Goal: Task Accomplishment & Management: Manage account settings

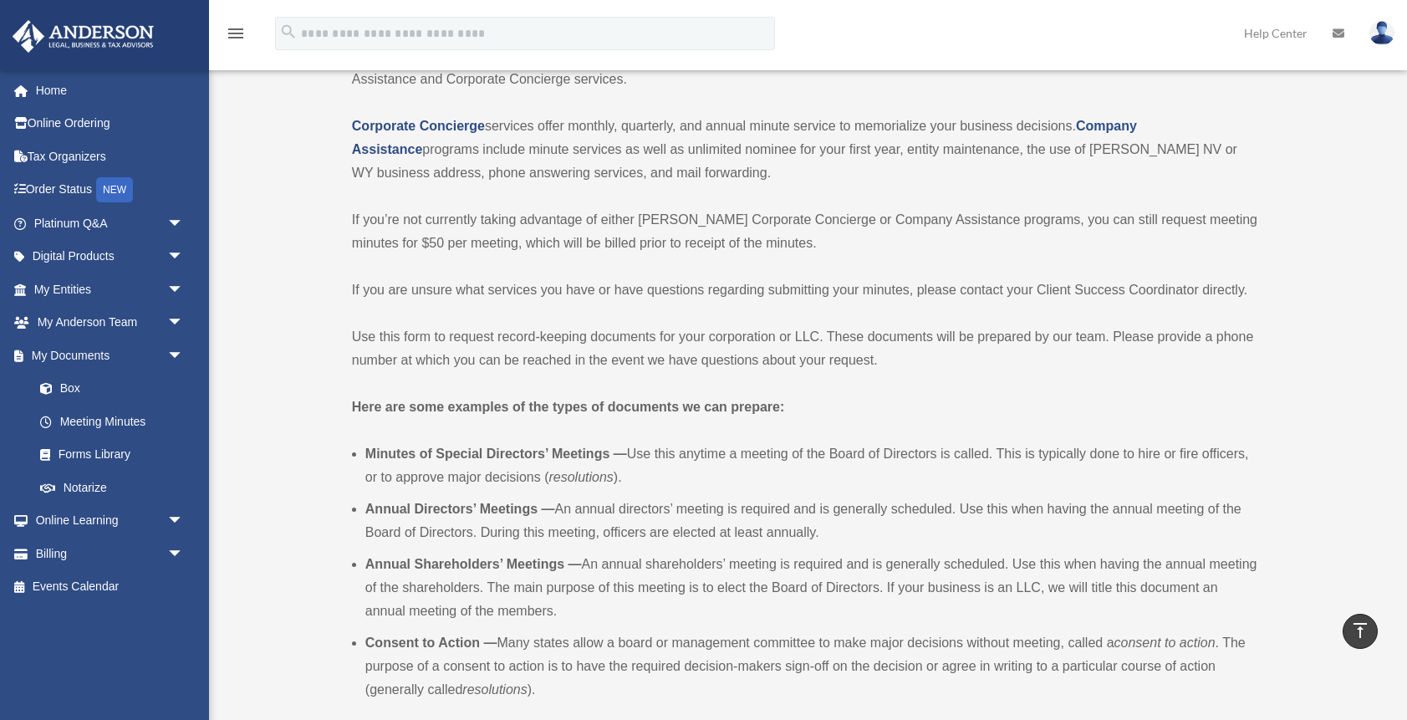
scroll to position [180, 0]
click at [450, 125] on strong "Corporate Concierge" at bounding box center [418, 128] width 133 height 14
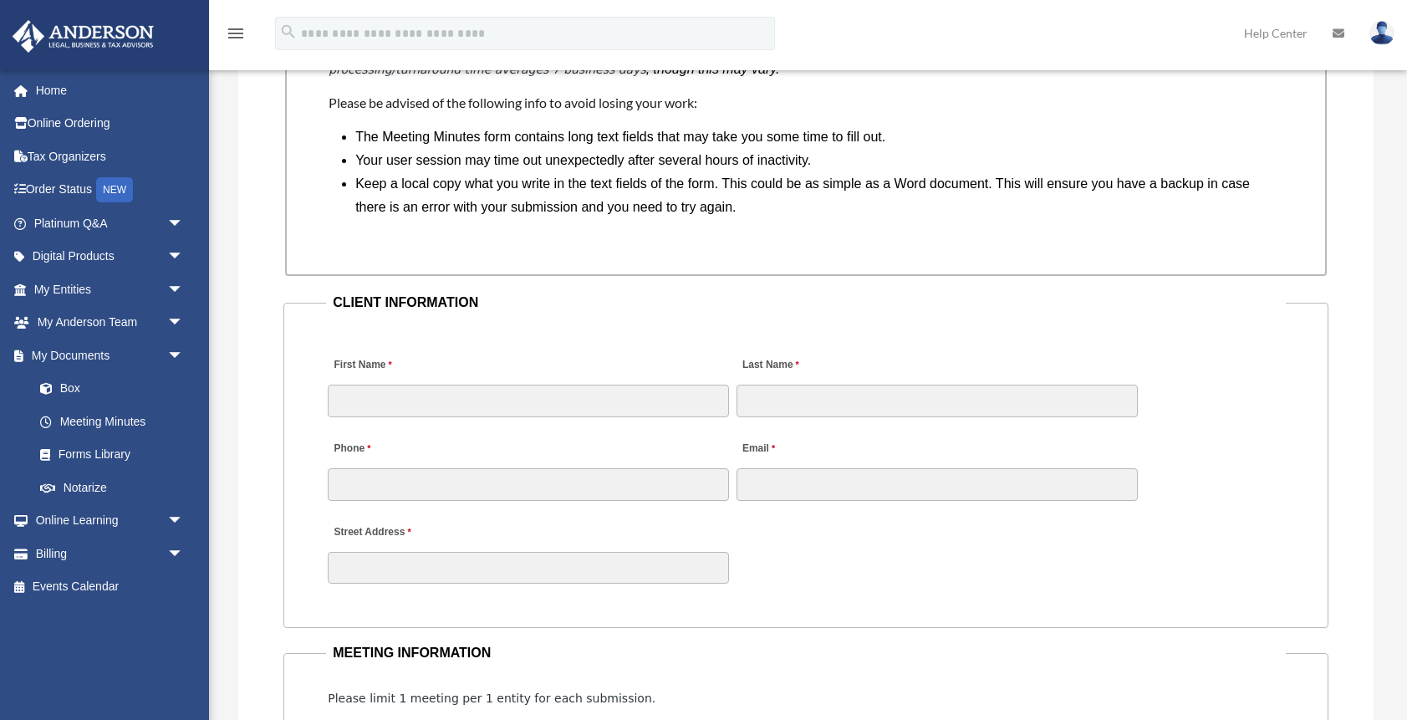
scroll to position [1493, 0]
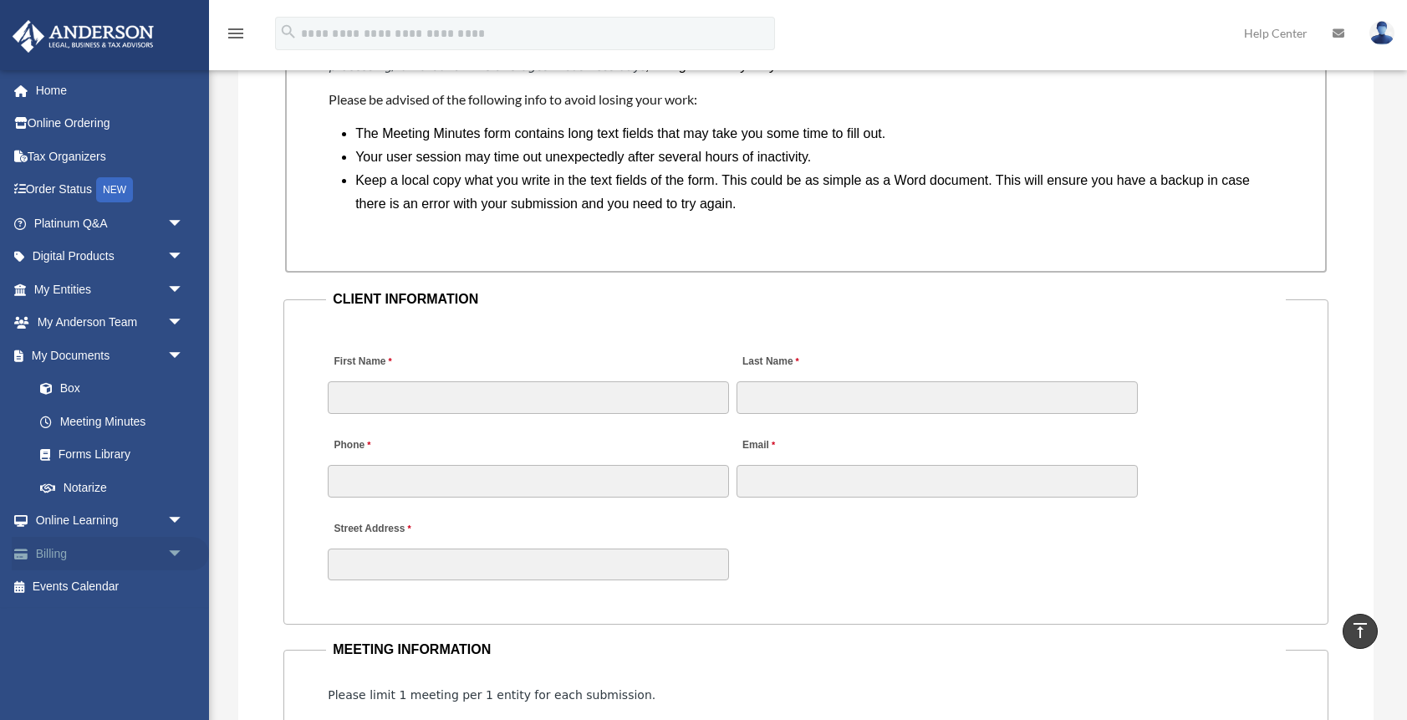
click at [84, 561] on link "Billing arrow_drop_down" at bounding box center [110, 553] width 197 height 33
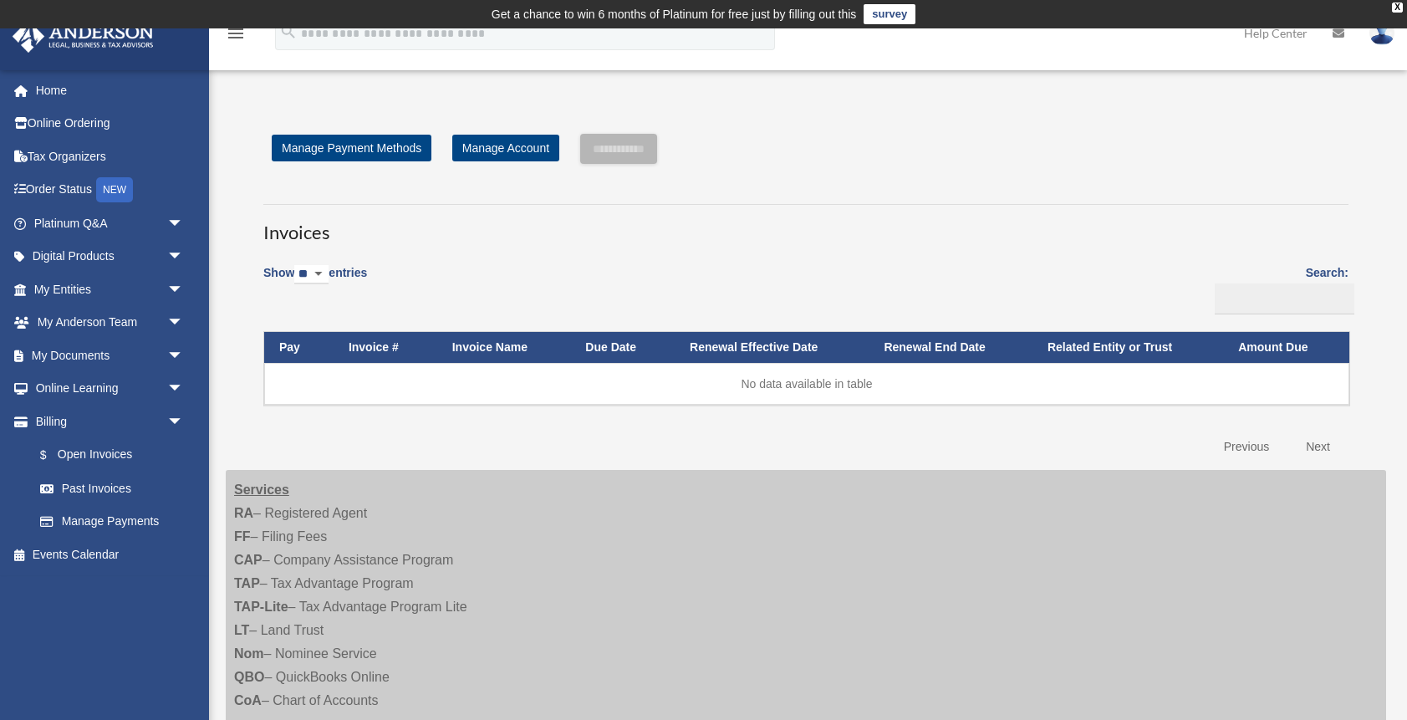
click at [329, 273] on select "** ** ** ***" at bounding box center [311, 274] width 34 height 19
select select "**"
click at [298, 265] on select "** ** ** ***" at bounding box center [311, 274] width 34 height 19
click at [1312, 446] on link "Next" at bounding box center [1317, 447] width 49 height 34
click at [1246, 447] on link "Previous" at bounding box center [1246, 447] width 70 height 34
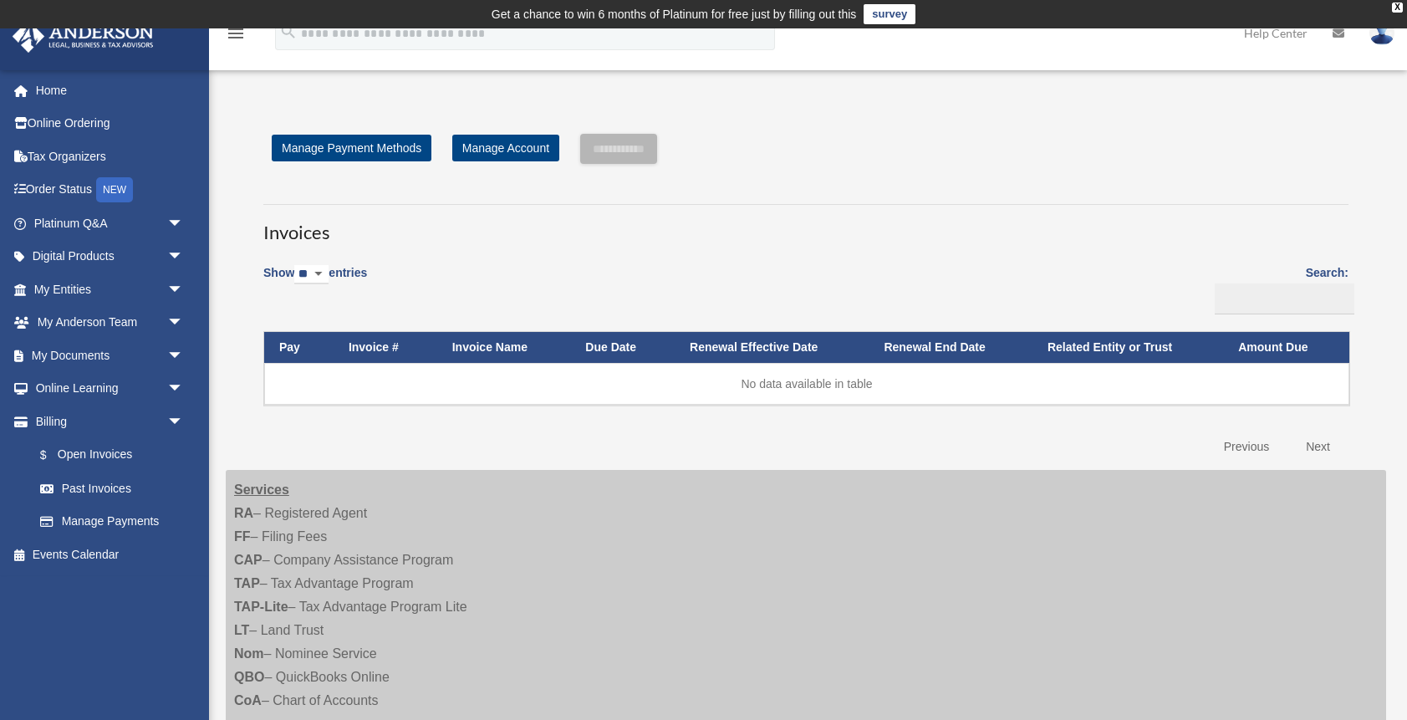
click at [293, 341] on th "Pay" at bounding box center [298, 347] width 69 height 31
click at [384, 147] on link "Manage Payment Methods" at bounding box center [352, 148] width 160 height 27
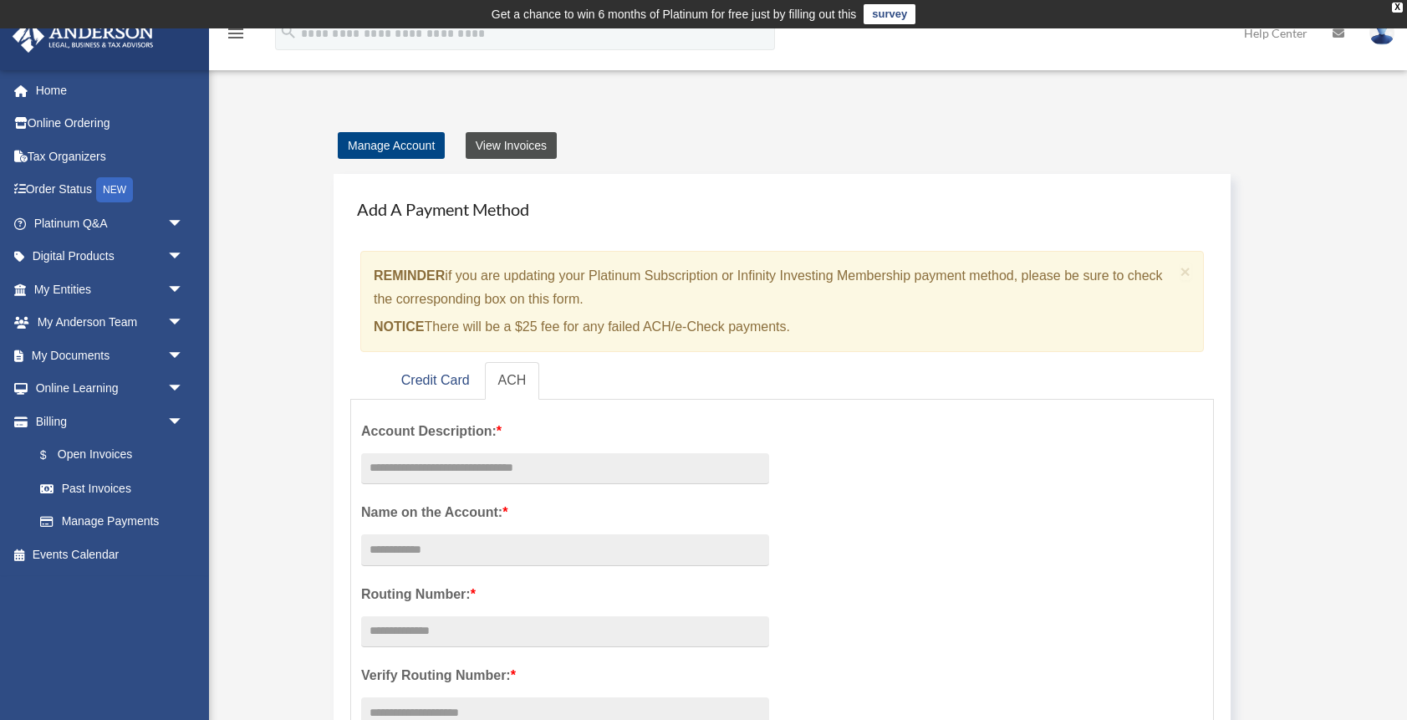
click at [522, 145] on link "View Invoices" at bounding box center [511, 145] width 91 height 27
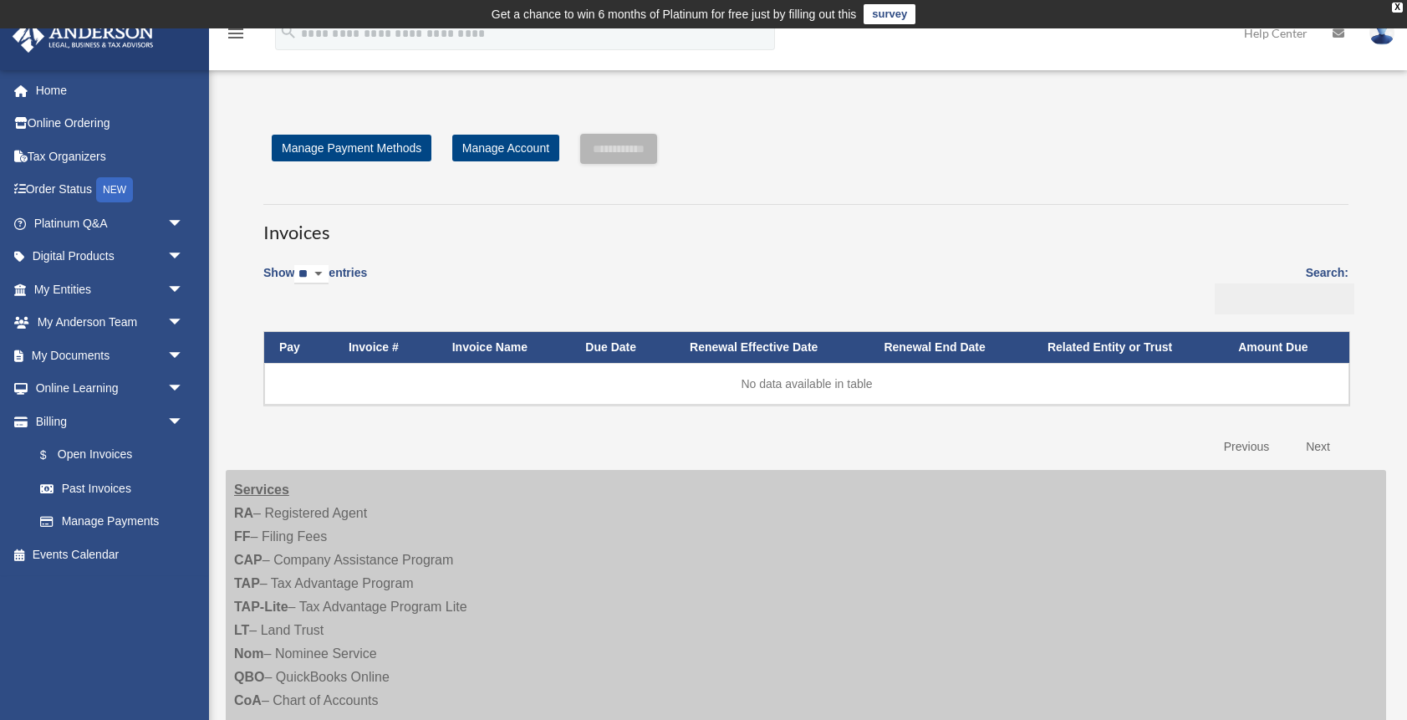
click at [1221, 298] on input "Search:" at bounding box center [1285, 299] width 140 height 32
click at [95, 486] on link "Past Invoices" at bounding box center [116, 487] width 186 height 33
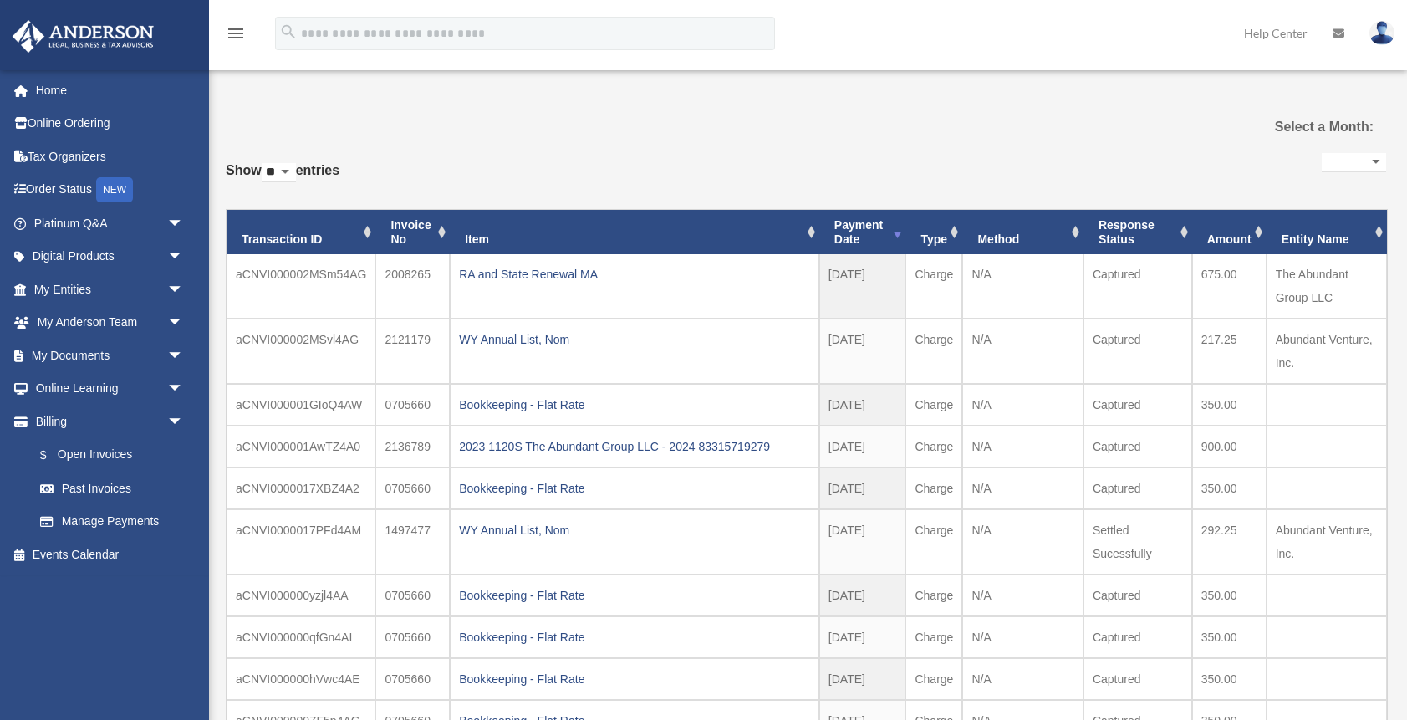
select select
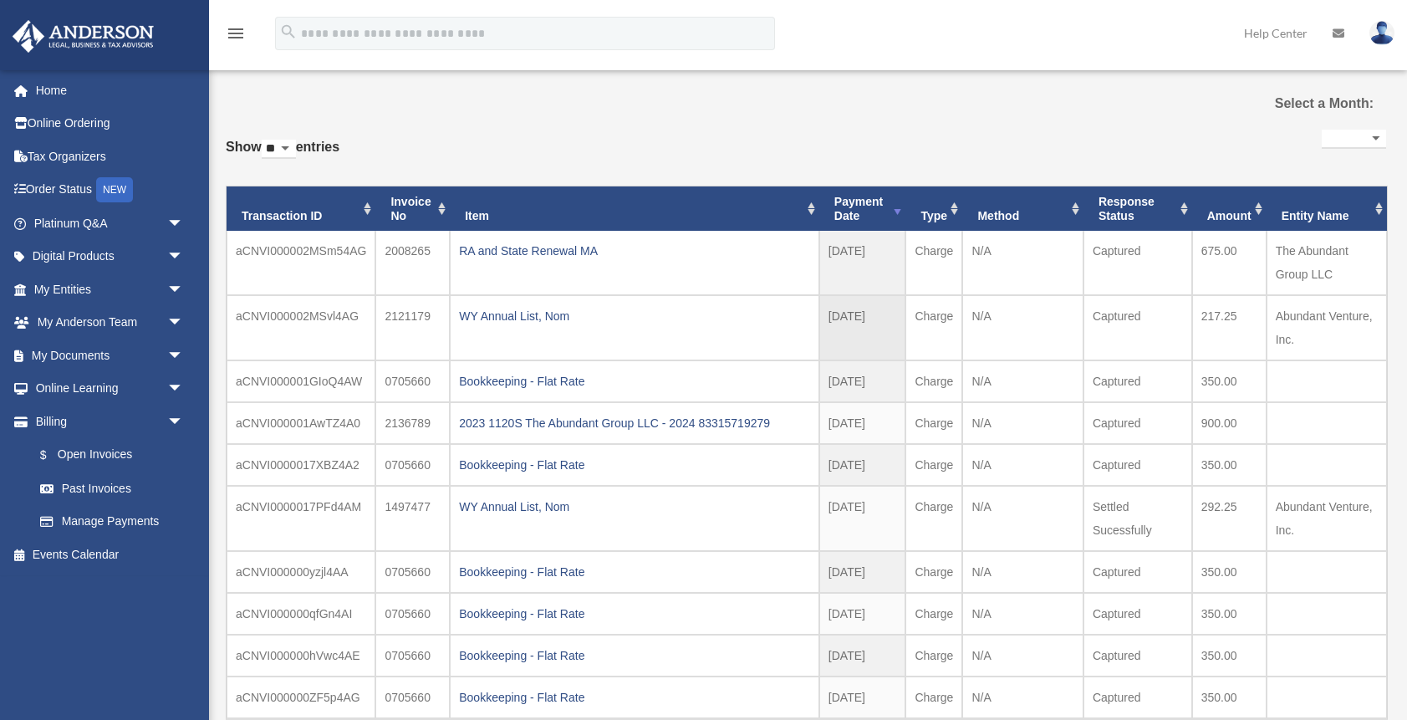
scroll to position [66, 0]
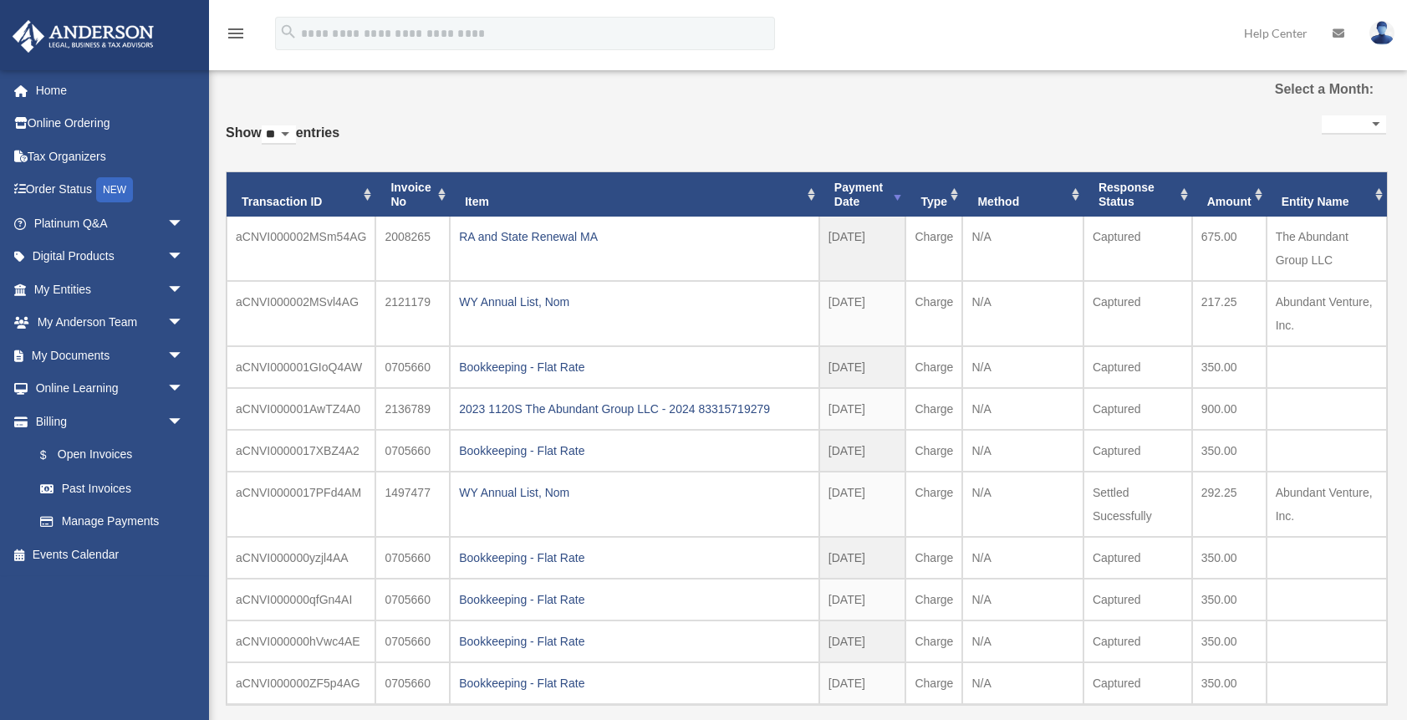
click at [812, 193] on th "Item" at bounding box center [634, 194] width 369 height 45
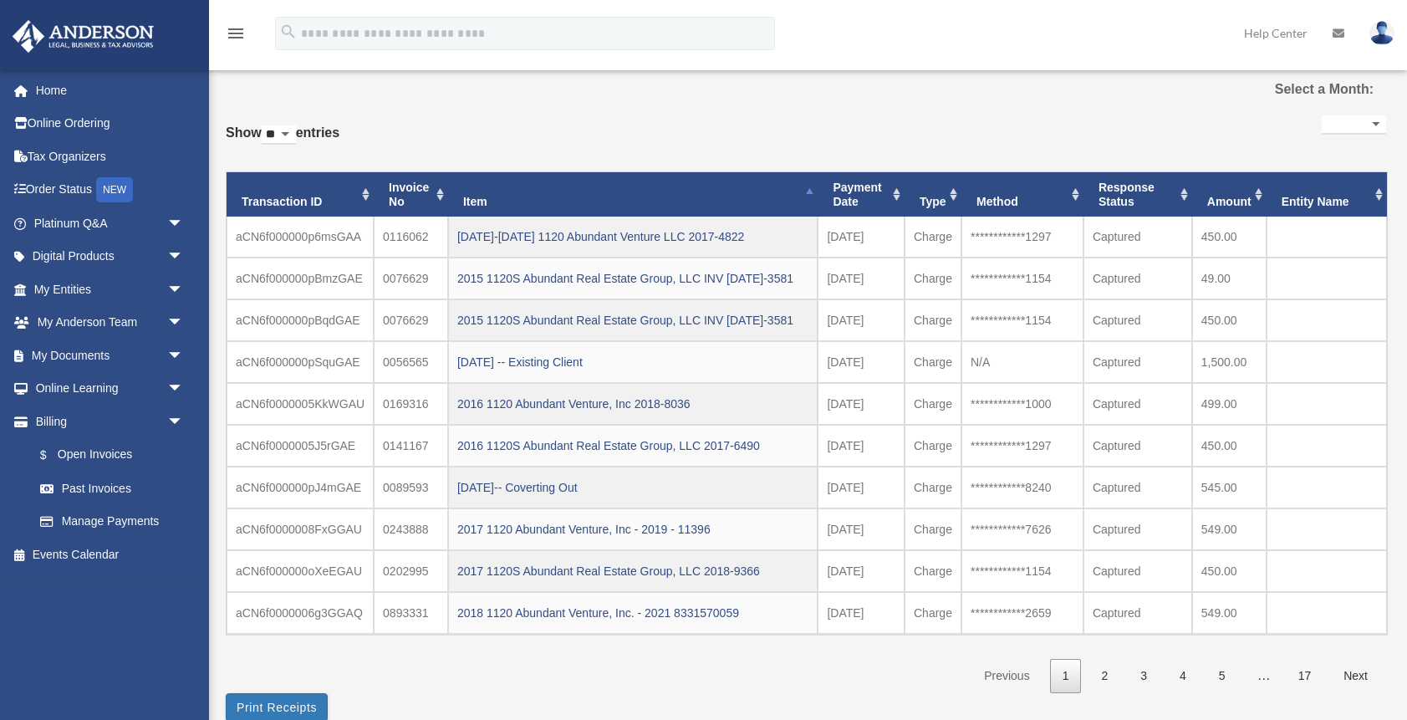
click at [812, 193] on th "Item" at bounding box center [632, 194] width 369 height 45
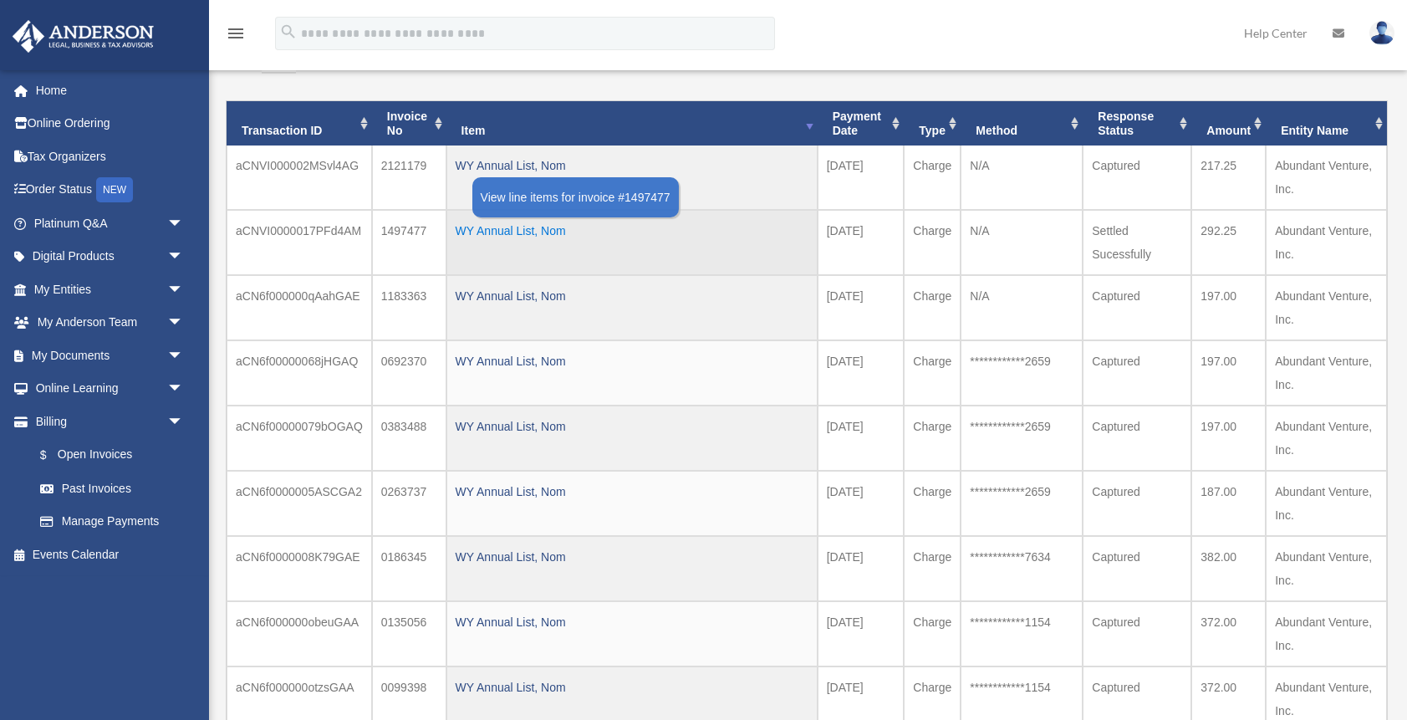
scroll to position [135, 0]
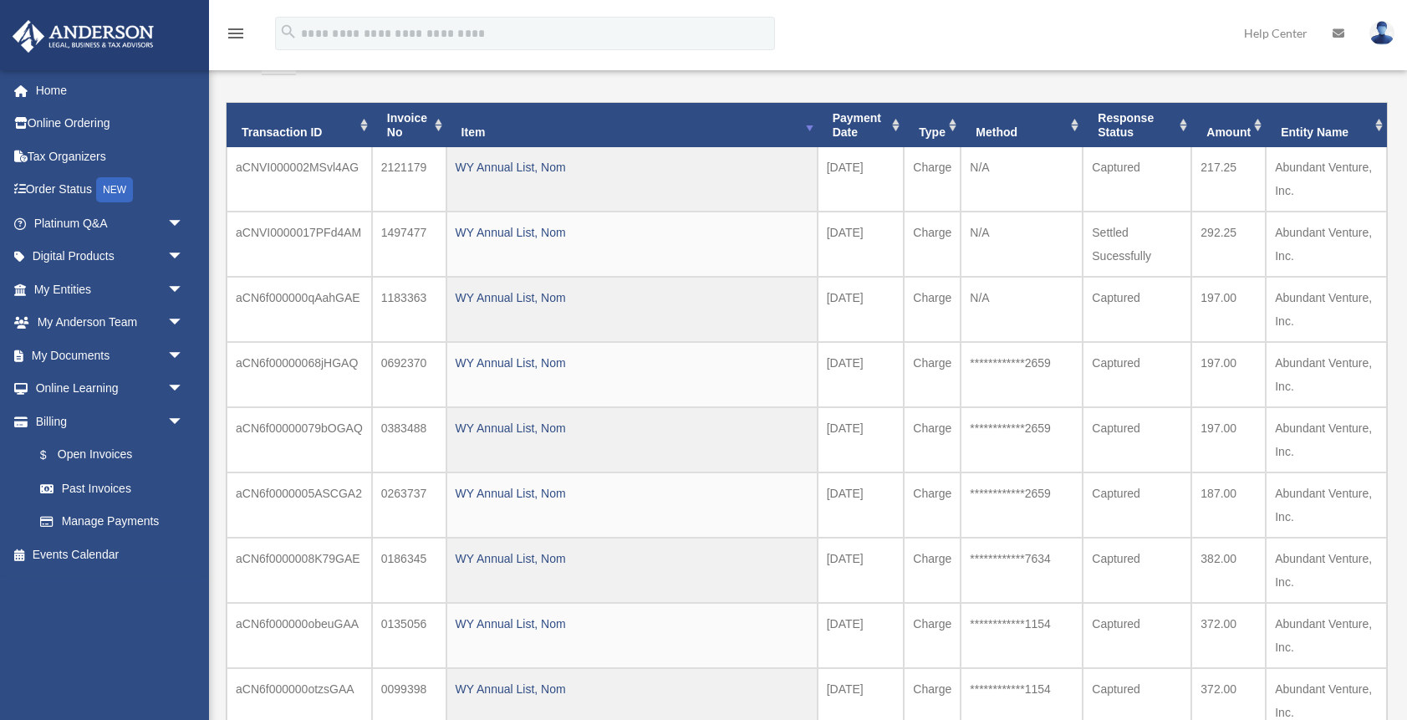
click at [951, 125] on th "Type" at bounding box center [932, 125] width 57 height 45
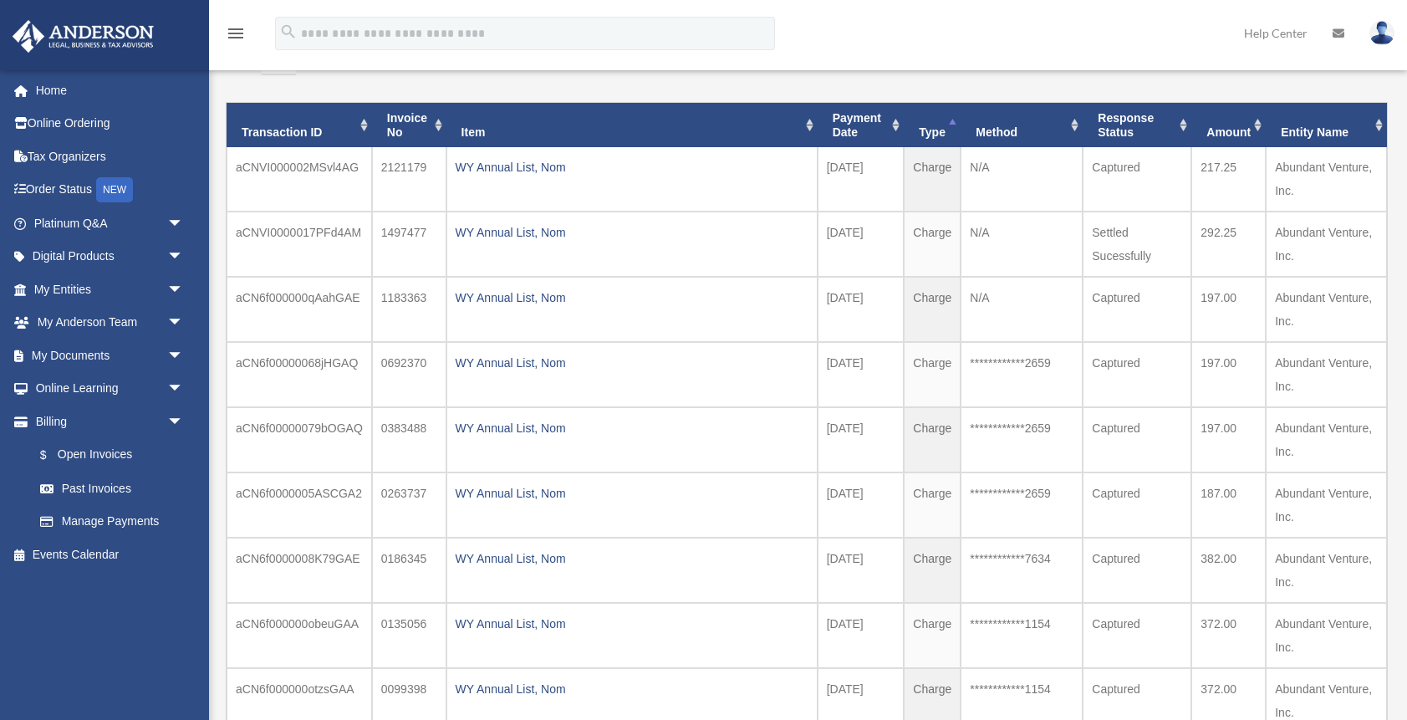
click at [436, 123] on th "Invoice No" at bounding box center [409, 125] width 74 height 45
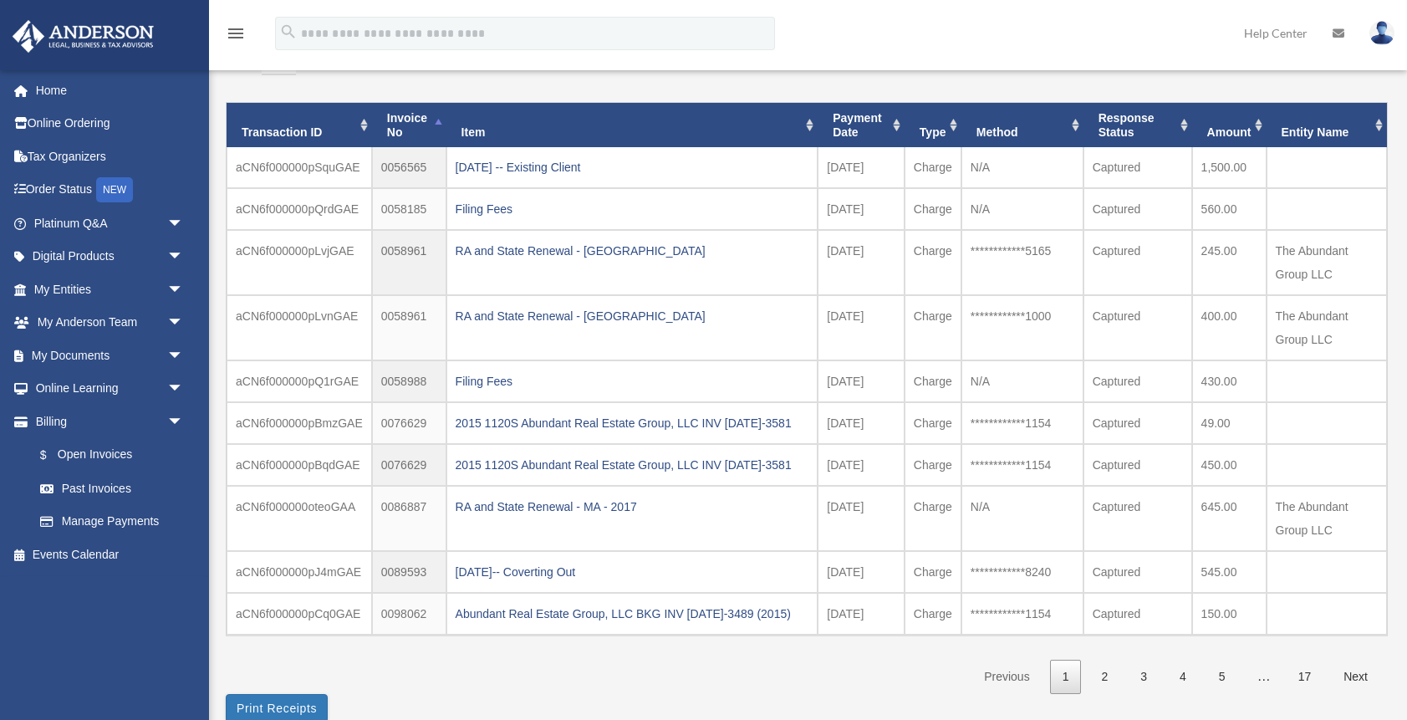
click at [436, 123] on th "Invoice No" at bounding box center [409, 125] width 74 height 45
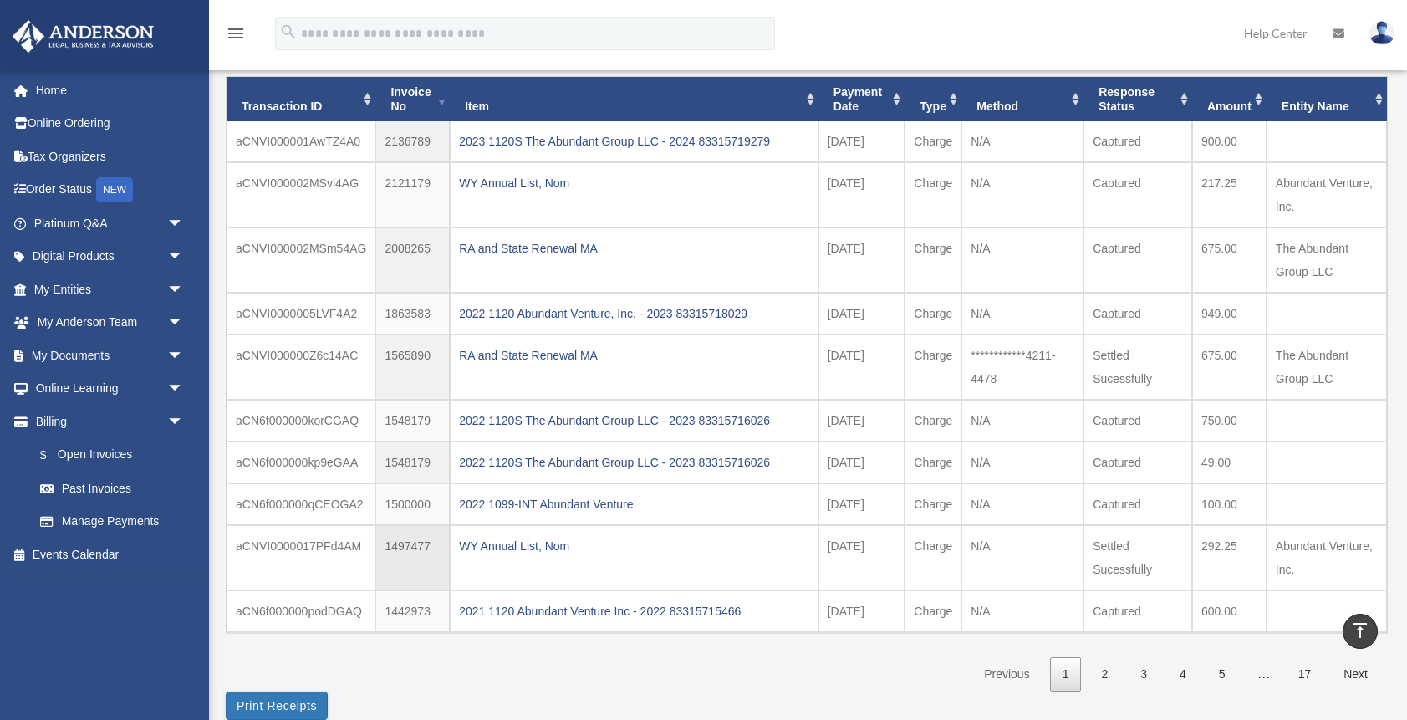
scroll to position [169, 0]
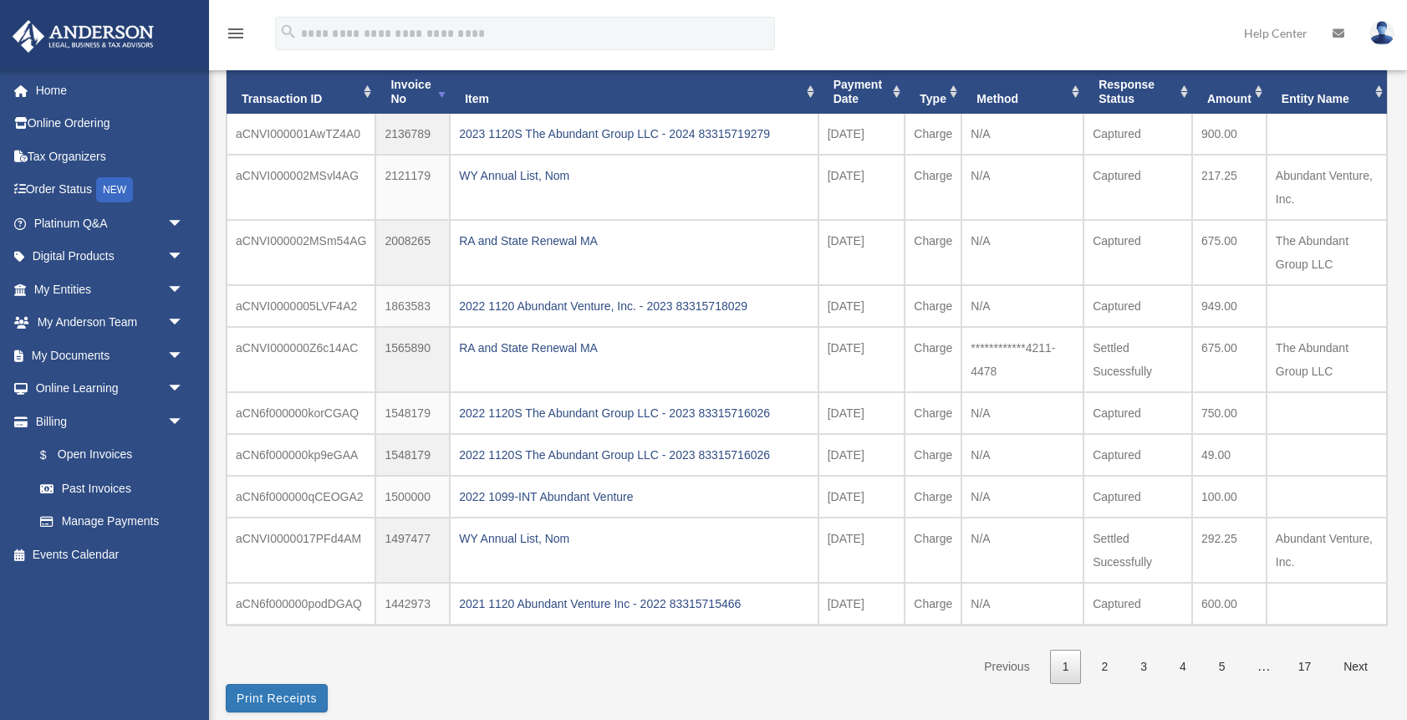
click at [1379, 90] on th "Entity Name" at bounding box center [1326, 91] width 120 height 45
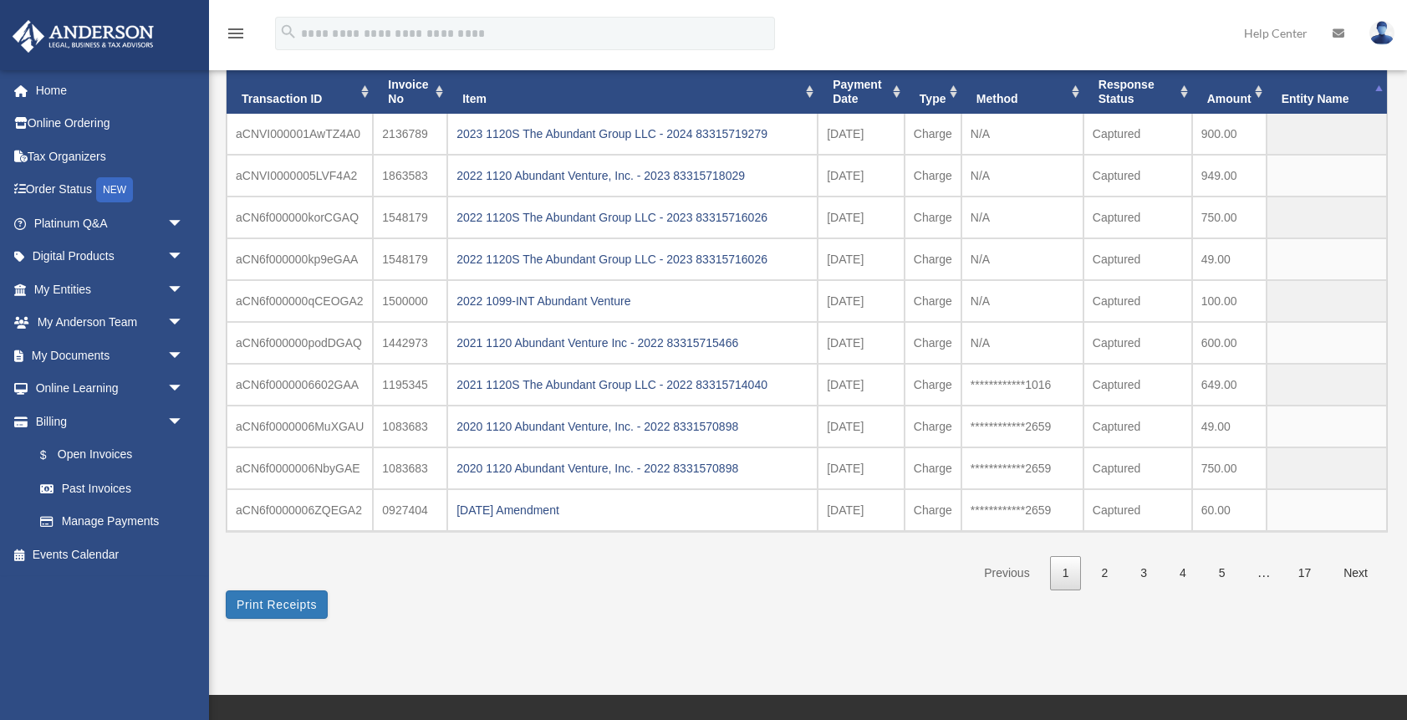
click at [1379, 90] on th "Entity Name" at bounding box center [1326, 91] width 120 height 45
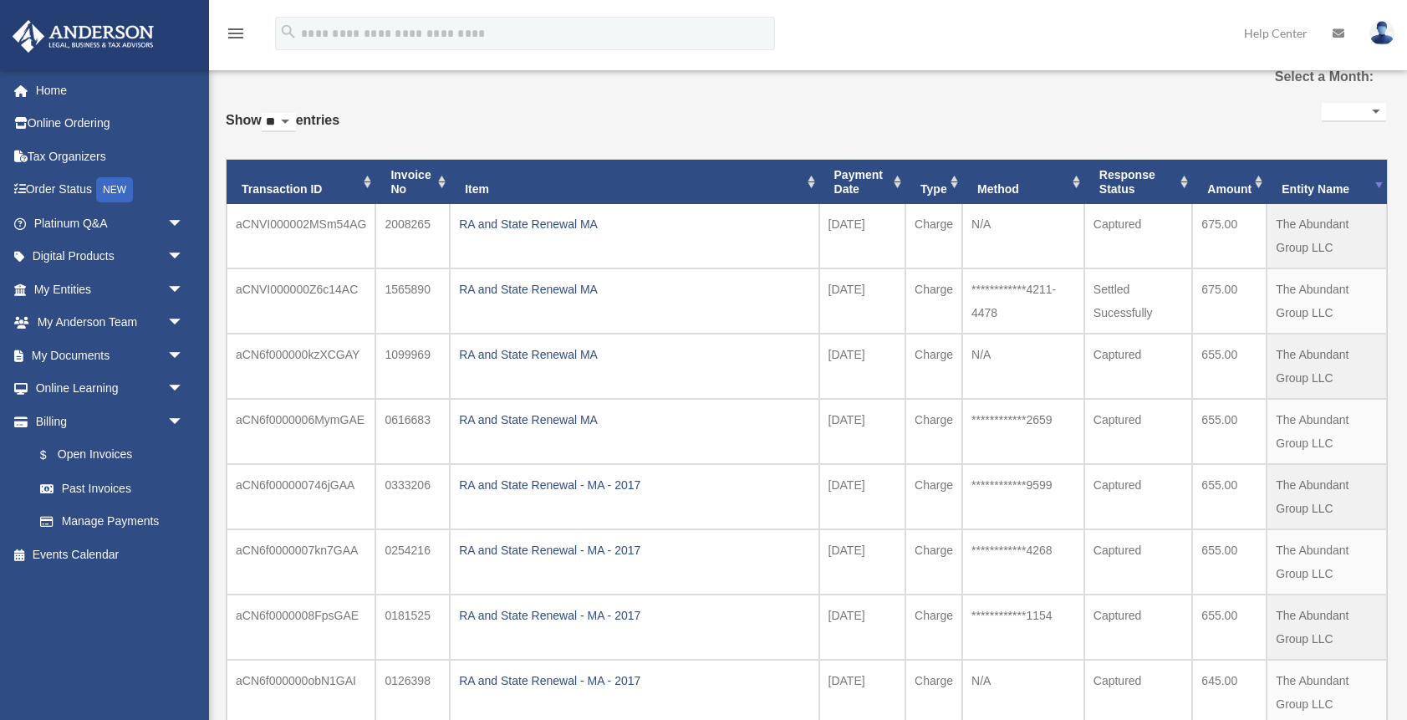
scroll to position [88, 0]
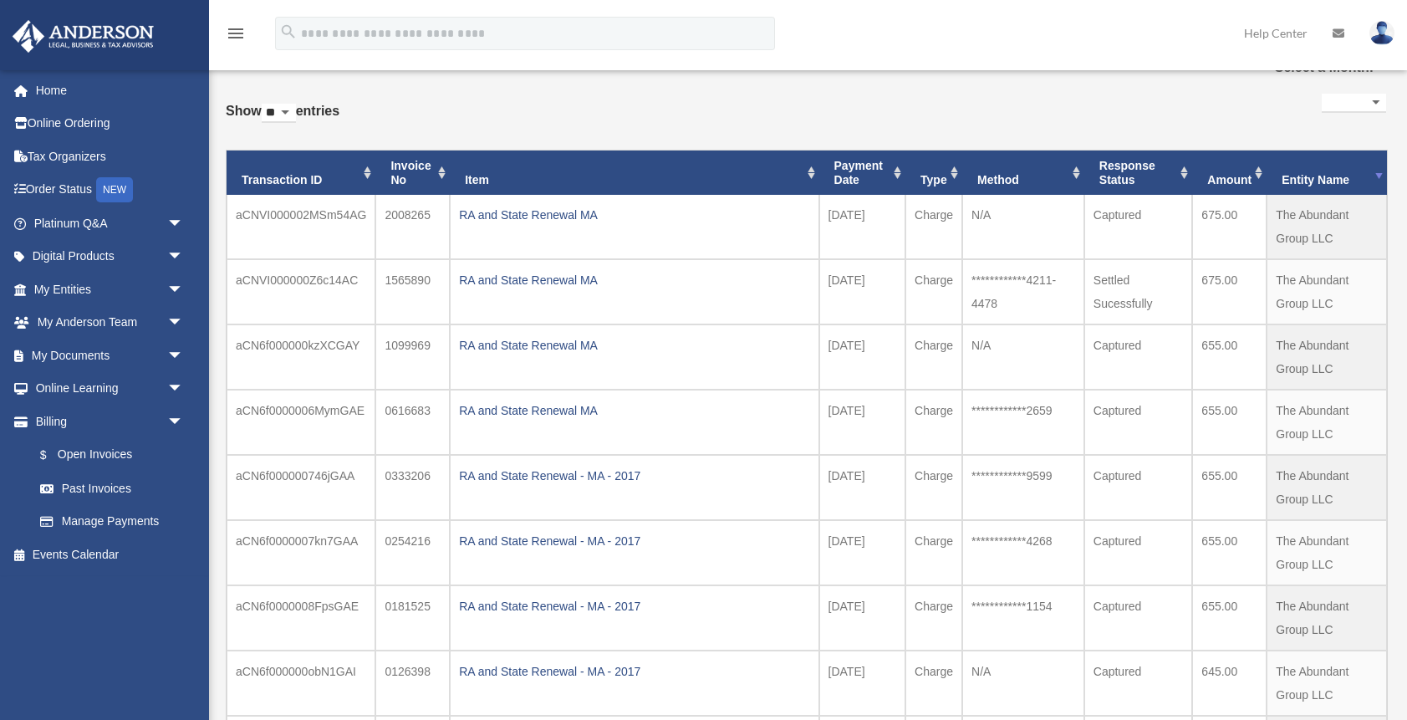
click at [1377, 173] on th "Entity Name" at bounding box center [1326, 172] width 120 height 45
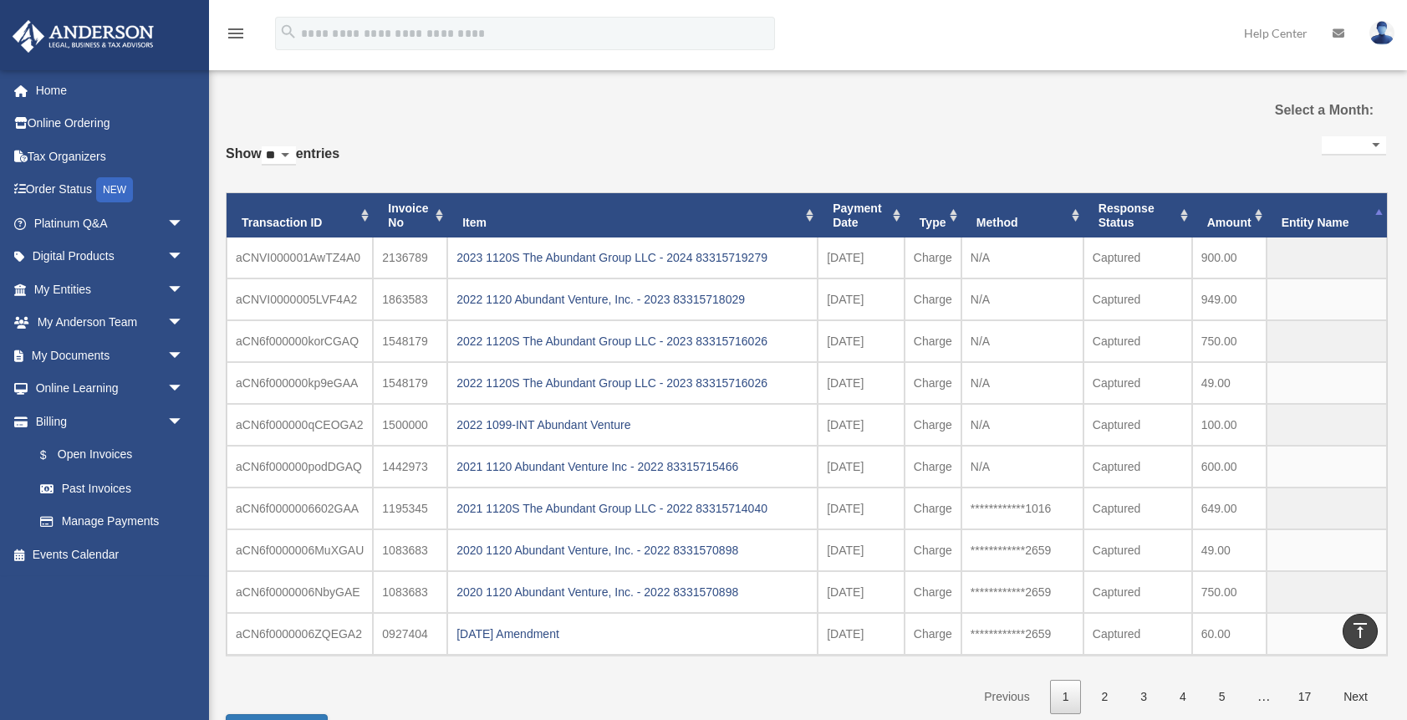
scroll to position [0, 0]
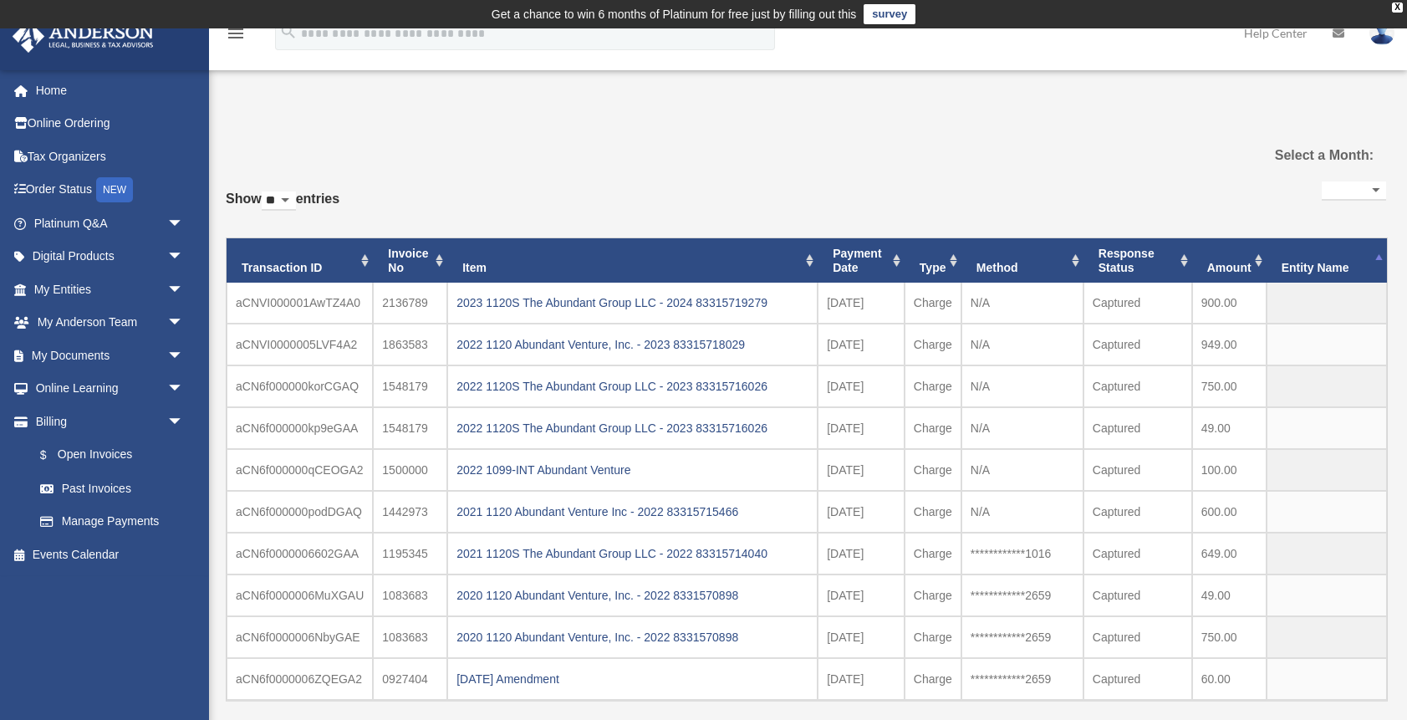
click at [812, 259] on th "Item" at bounding box center [632, 260] width 370 height 45
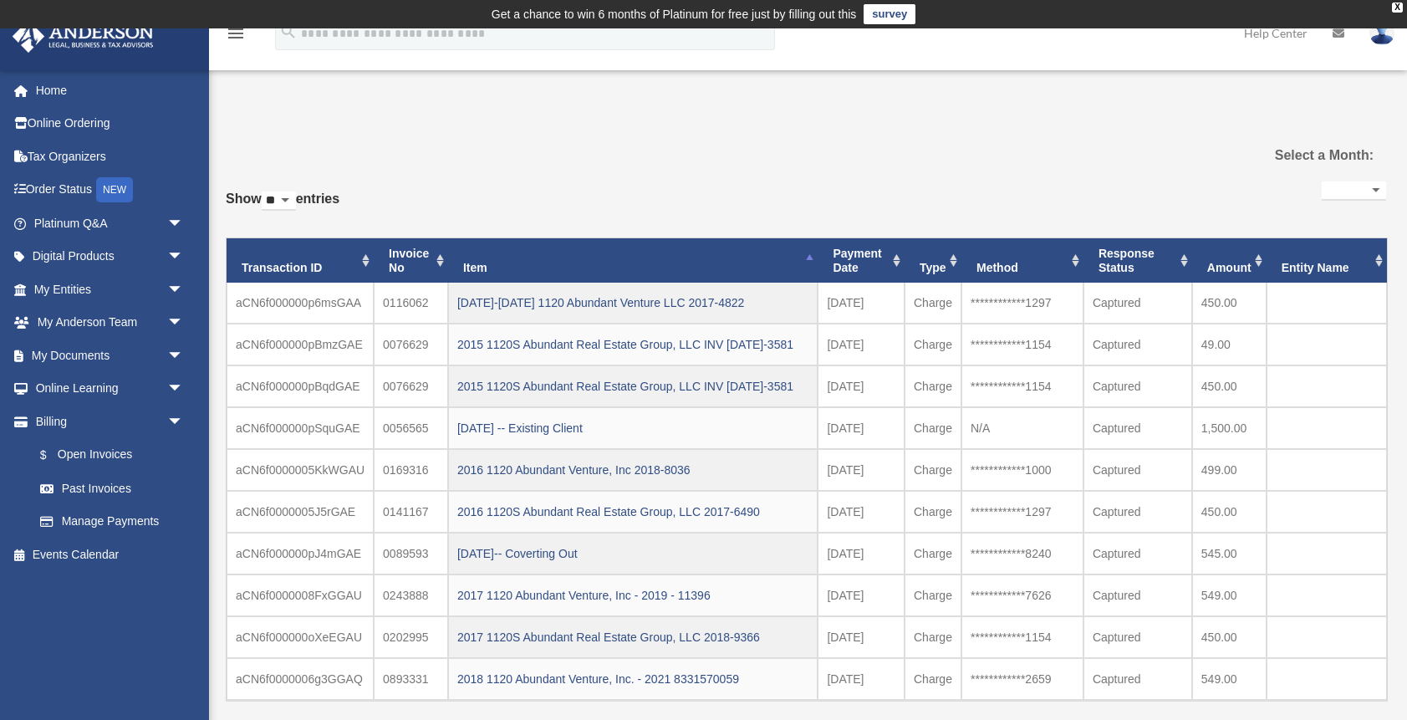
click at [812, 259] on th "Item" at bounding box center [632, 260] width 369 height 45
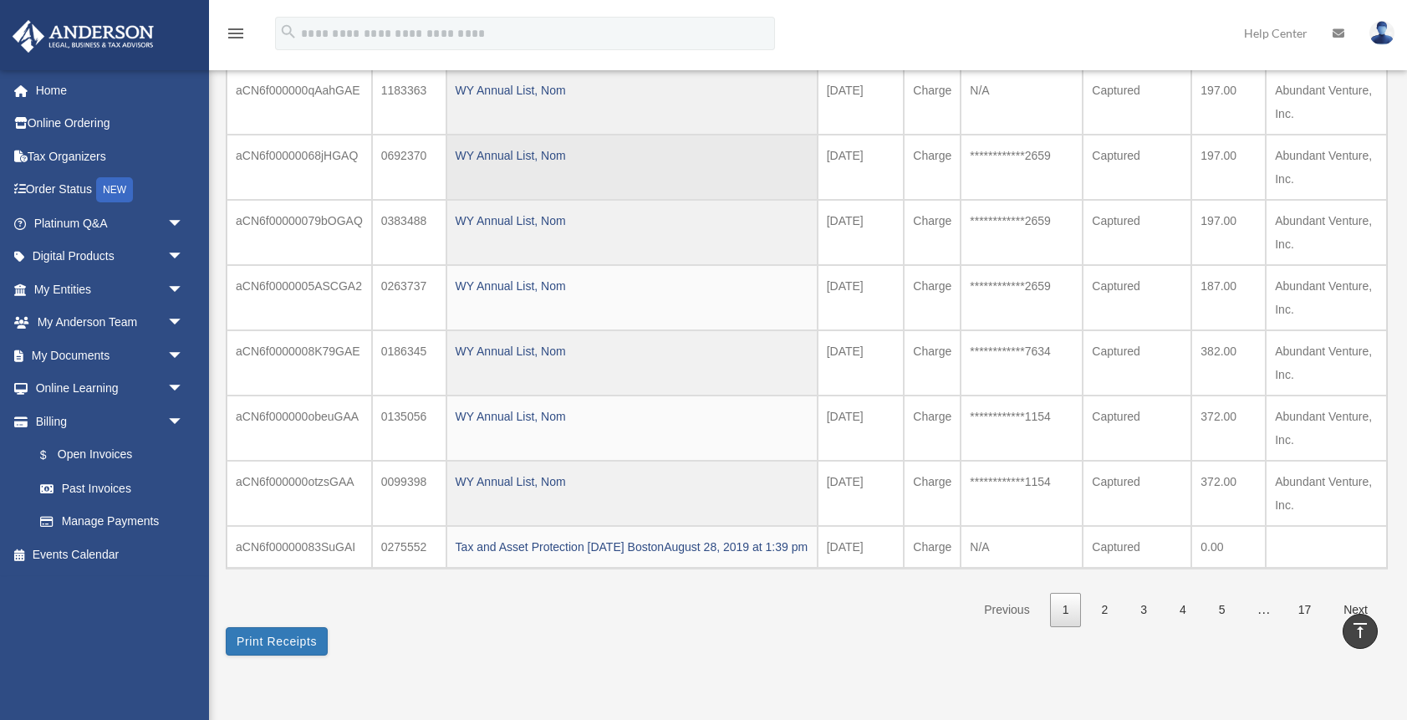
scroll to position [344, 0]
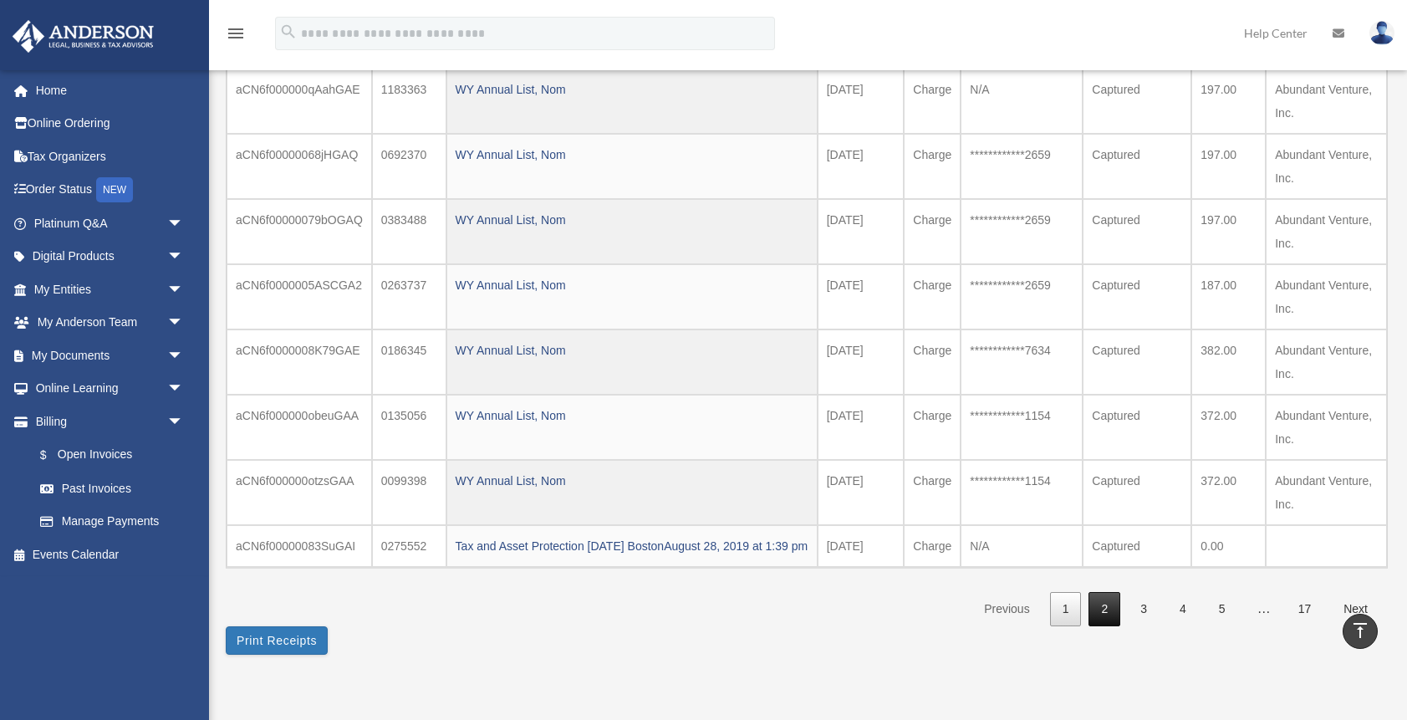
click at [1103, 626] on link "2" at bounding box center [1104, 609] width 32 height 34
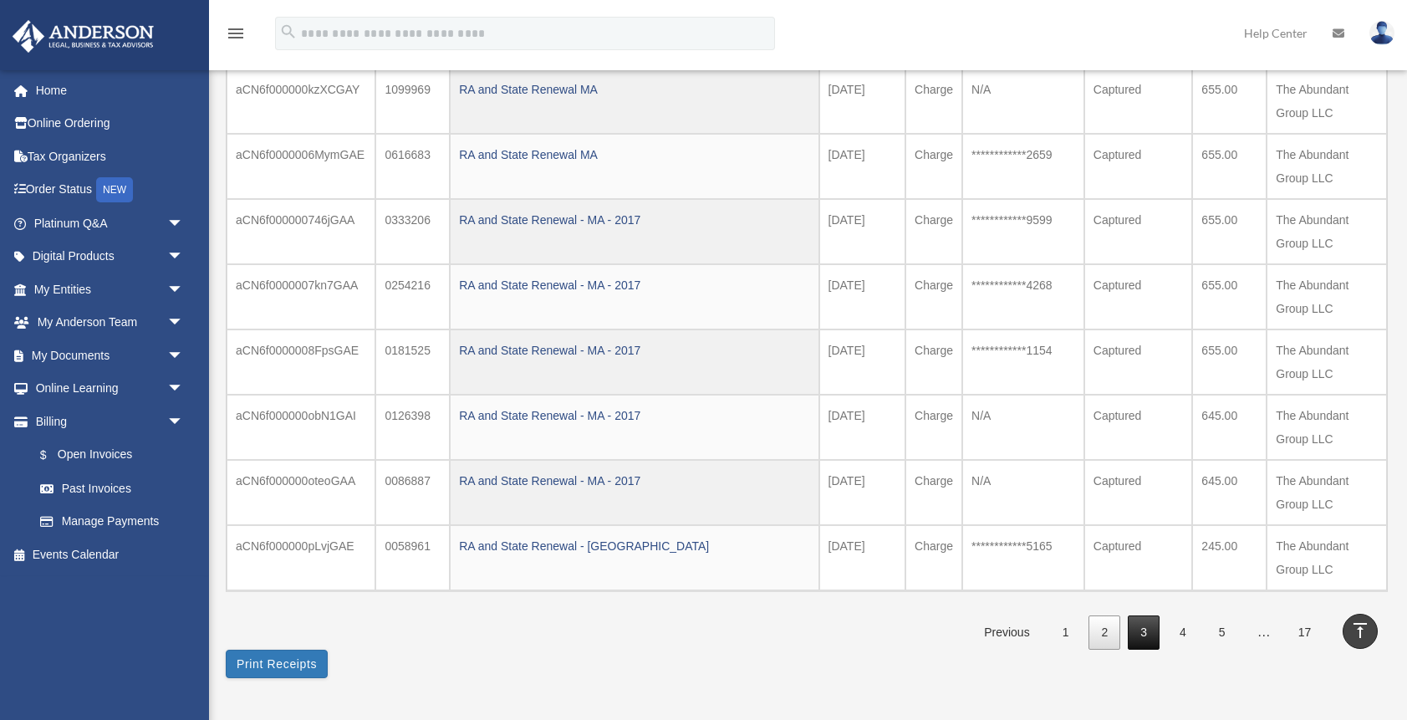
click at [1141, 633] on link "3" at bounding box center [1144, 632] width 32 height 34
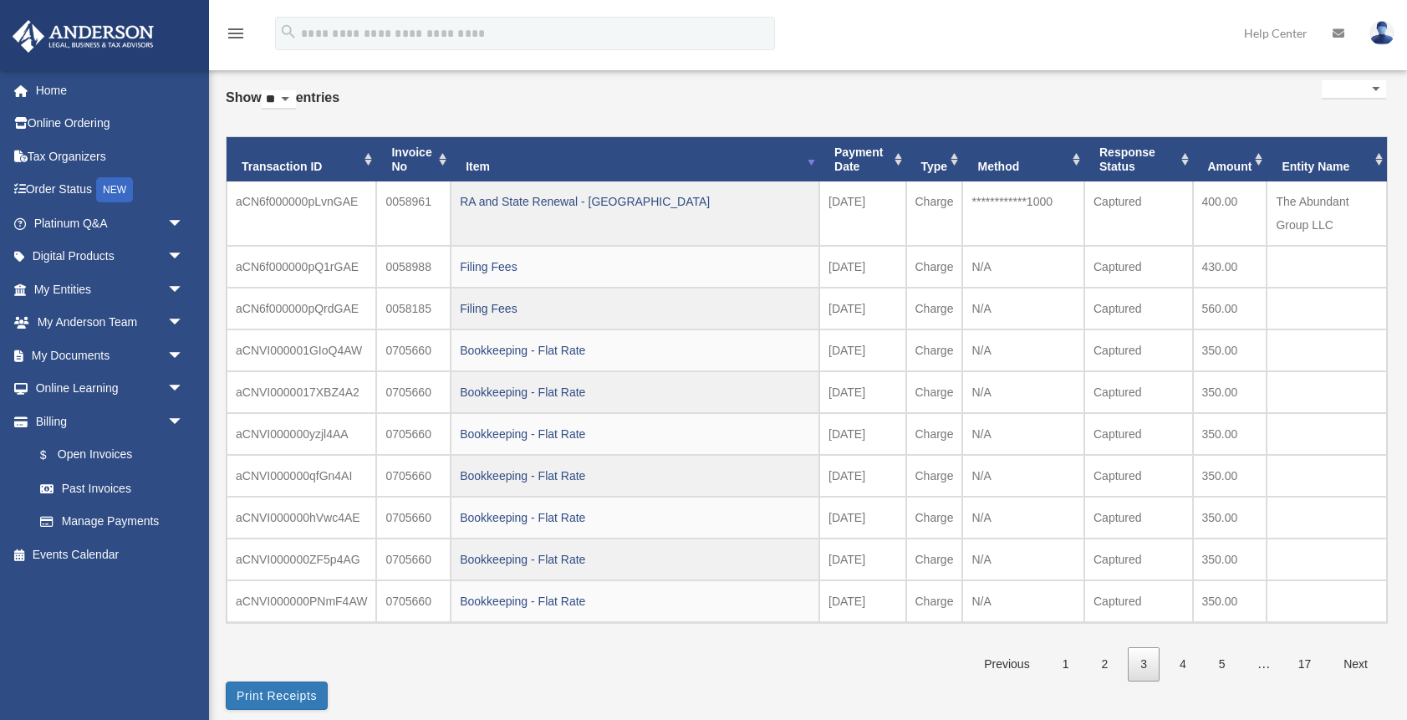
scroll to position [100, 0]
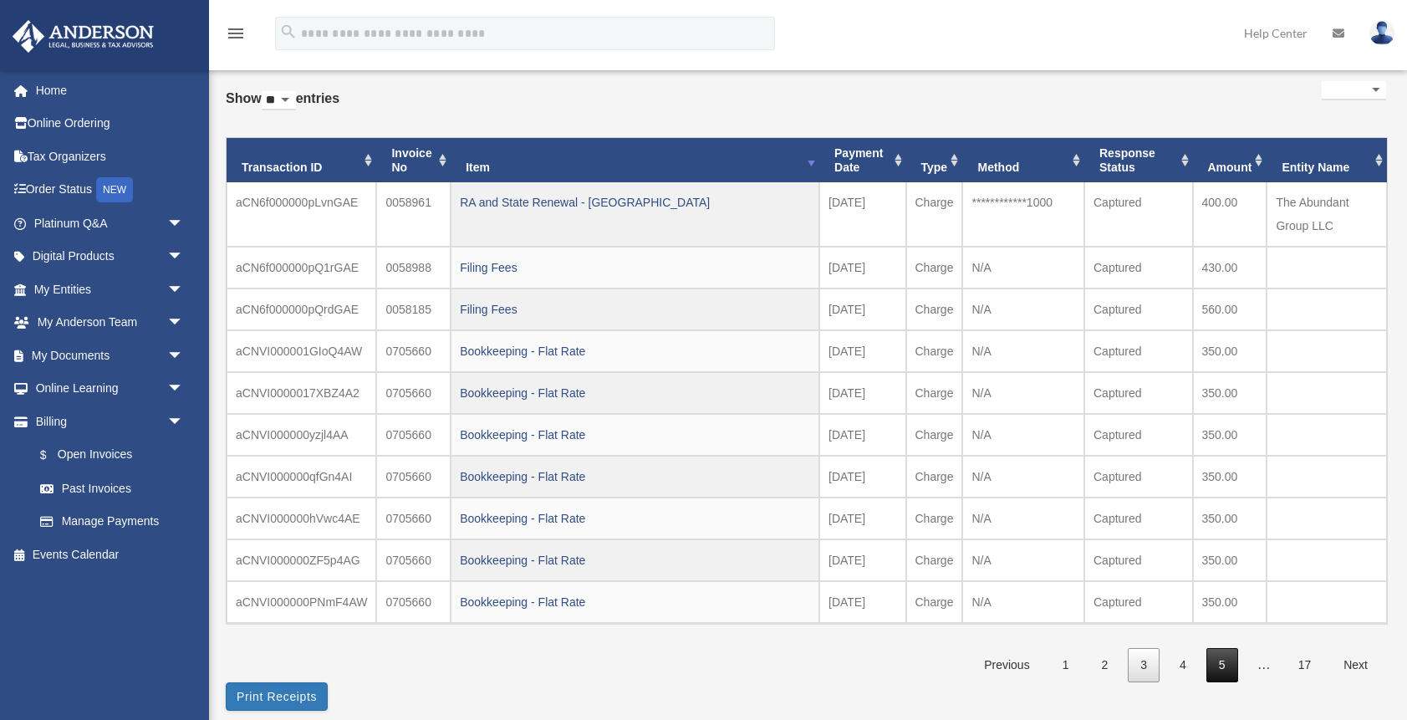
click at [1224, 658] on link "5" at bounding box center [1222, 665] width 32 height 34
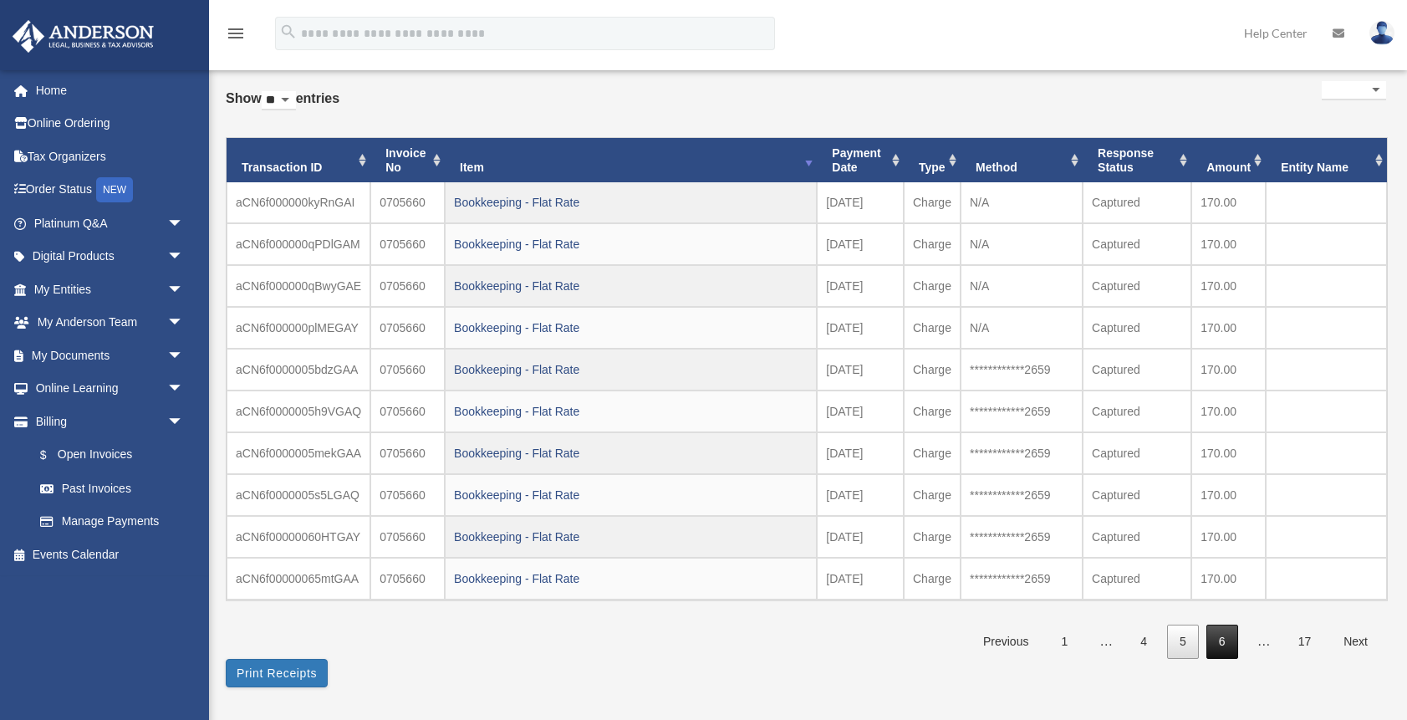
click at [1221, 640] on link "6" at bounding box center [1222, 641] width 32 height 34
click at [1226, 642] on link "7" at bounding box center [1222, 641] width 32 height 34
click at [1226, 642] on link "8" at bounding box center [1222, 641] width 32 height 34
click at [1226, 642] on link "9" at bounding box center [1222, 641] width 32 height 34
click at [1226, 642] on link "10" at bounding box center [1219, 641] width 38 height 34
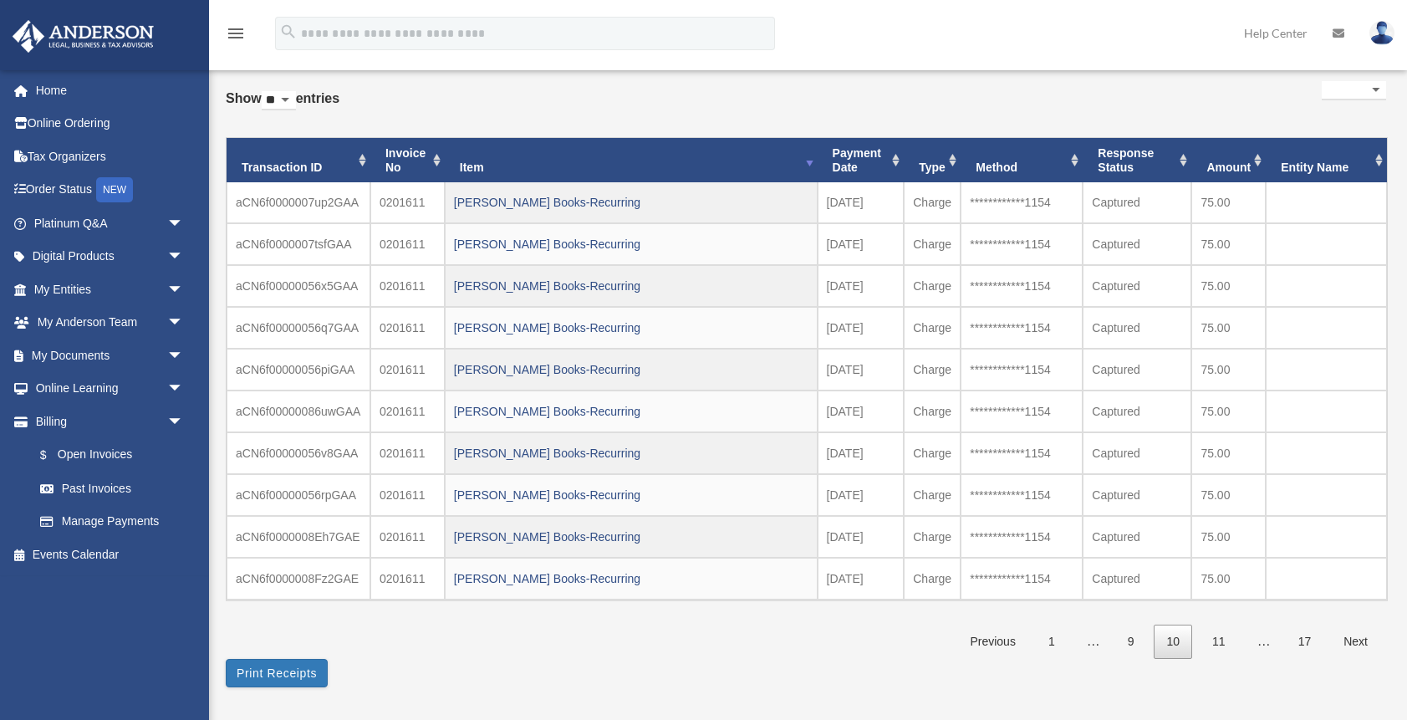
click at [1226, 642] on link "11" at bounding box center [1219, 641] width 38 height 34
click at [1226, 642] on link "13" at bounding box center [1219, 641] width 38 height 34
click at [1226, 642] on link "14" at bounding box center [1219, 641] width 38 height 34
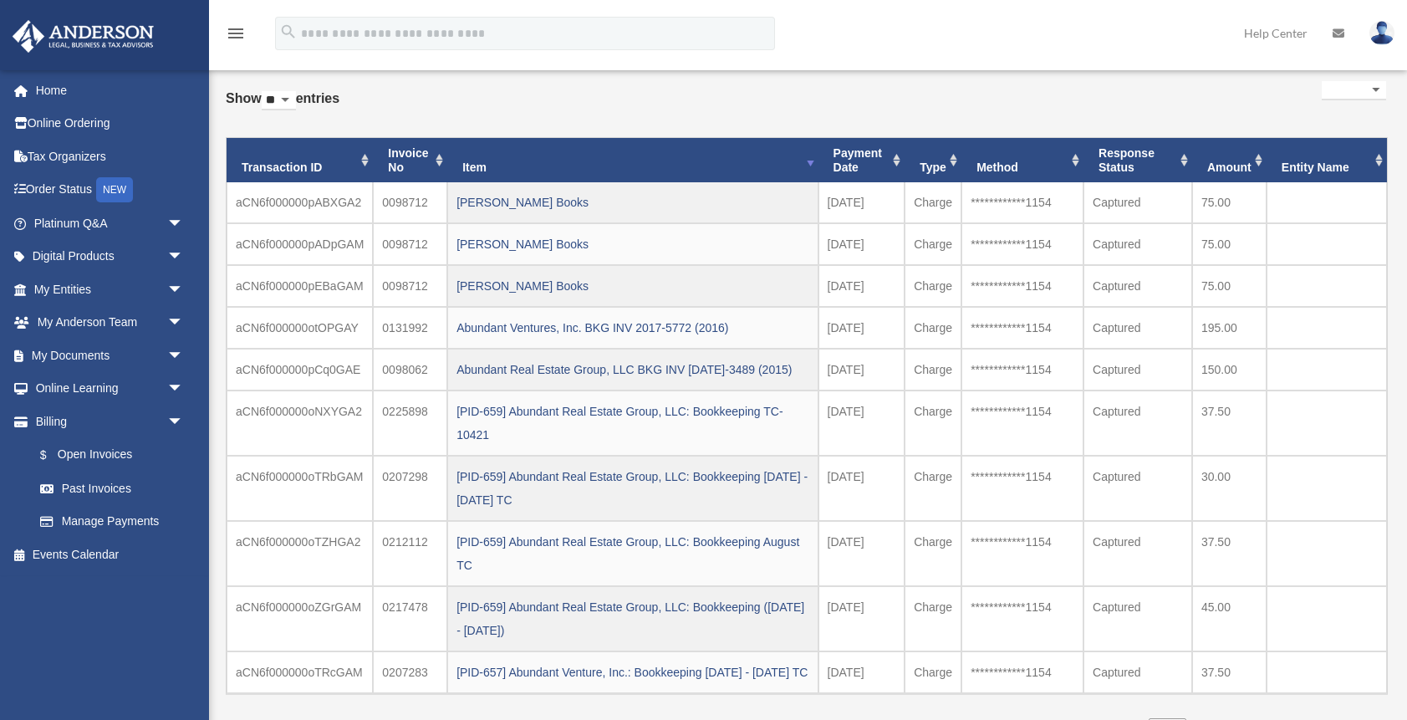
click at [1226, 642] on td "45.00" at bounding box center [1229, 618] width 74 height 65
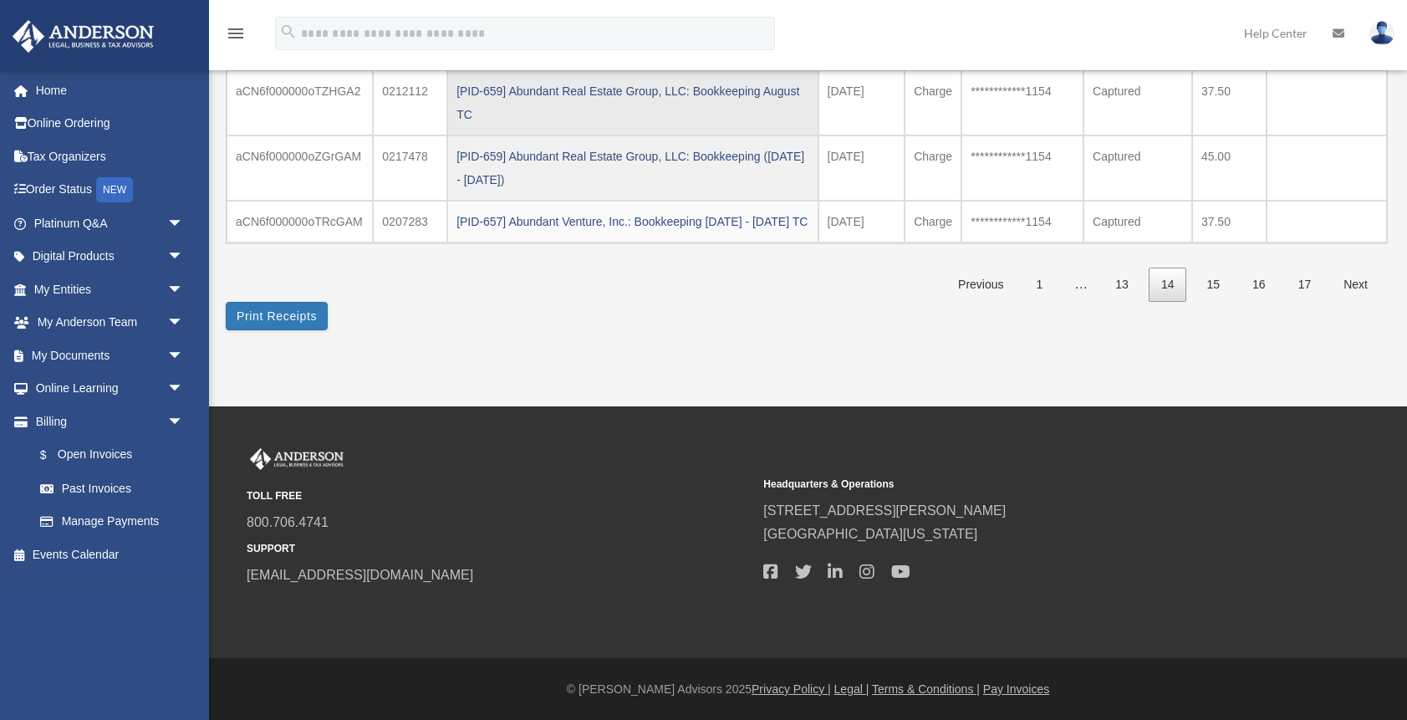
scroll to position [573, 0]
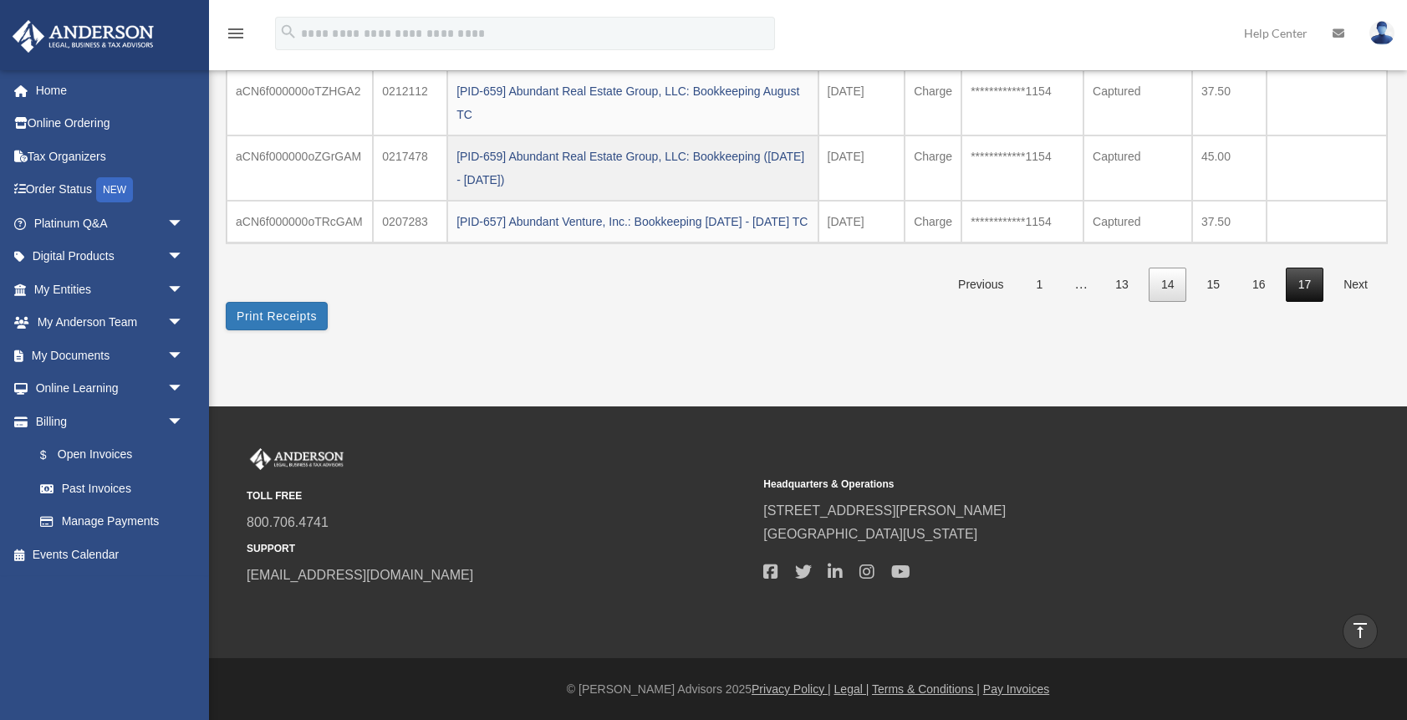
click at [1309, 290] on link "17" at bounding box center [1305, 285] width 38 height 34
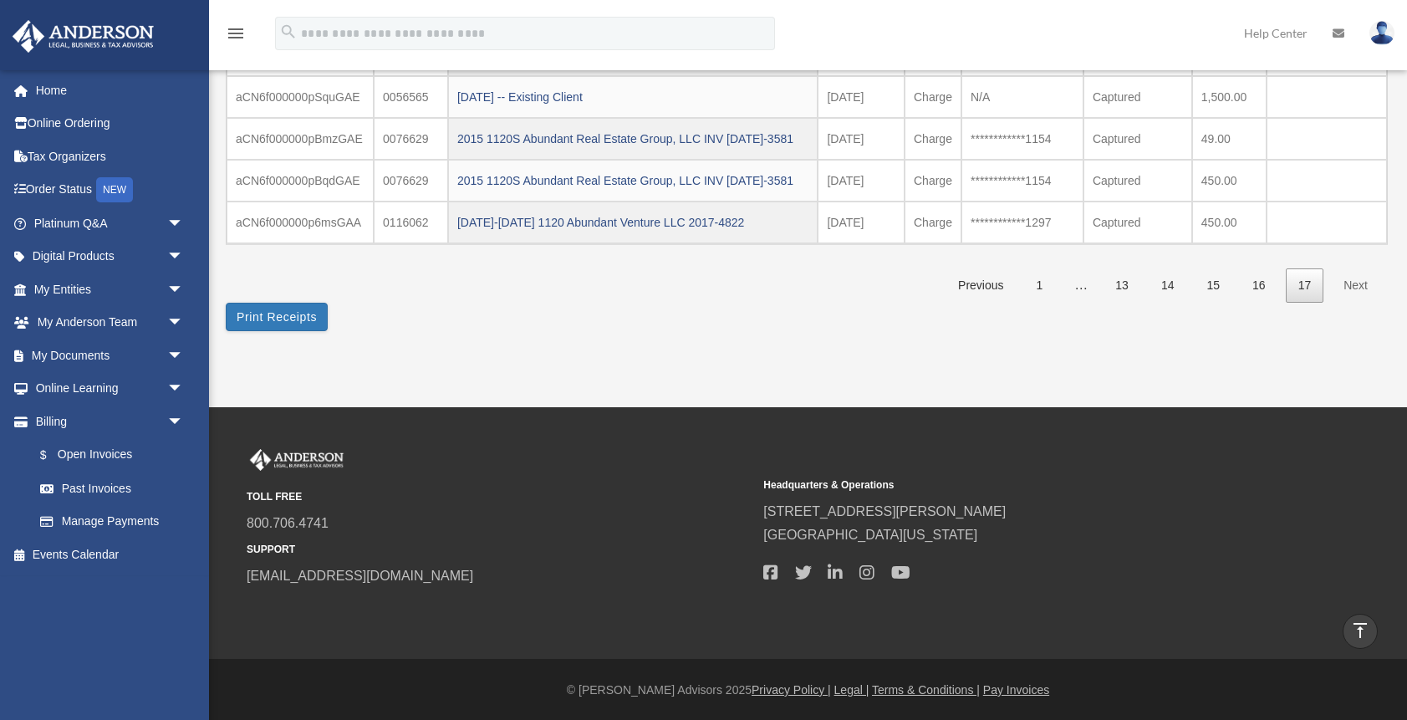
click at [1309, 290] on link "17" at bounding box center [1305, 285] width 38 height 34
click at [1364, 280] on link "Next" at bounding box center [1355, 285] width 49 height 34
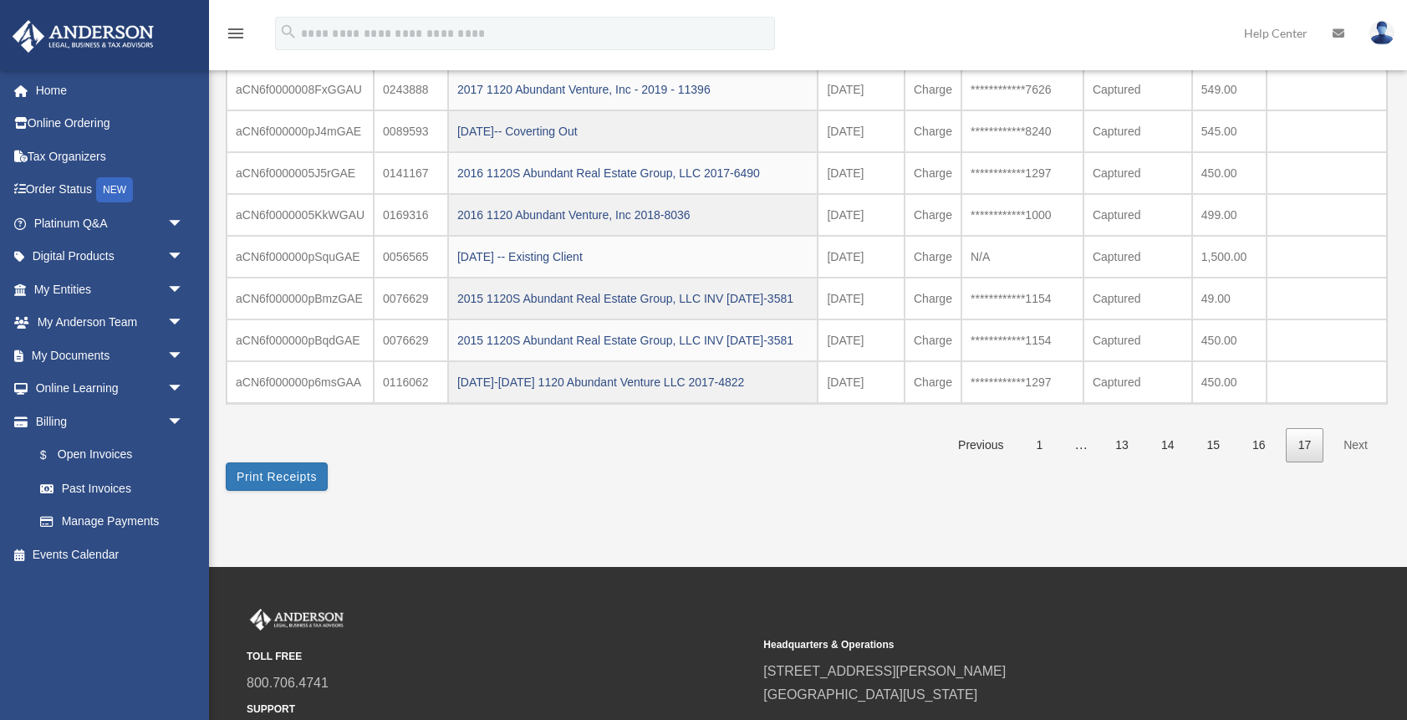
scroll to position [254, 0]
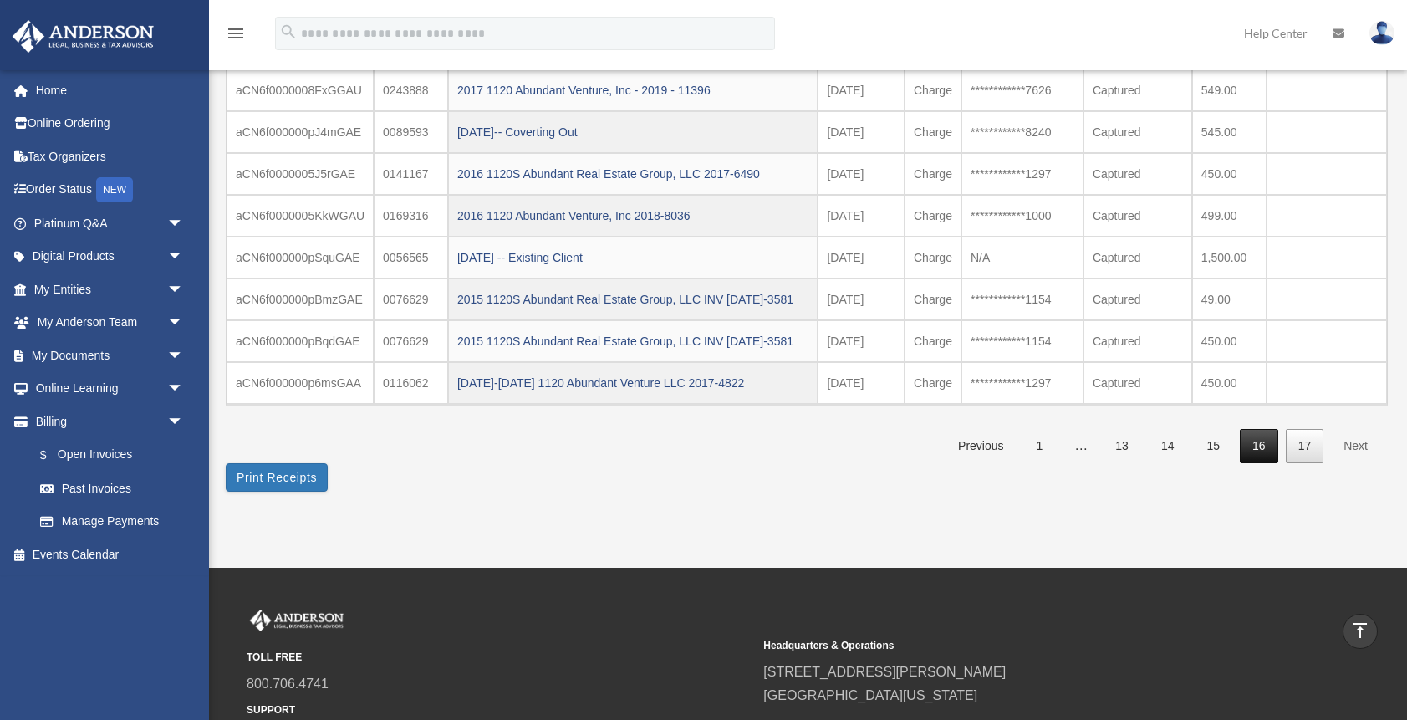
click at [1262, 451] on link "16" at bounding box center [1259, 446] width 38 height 34
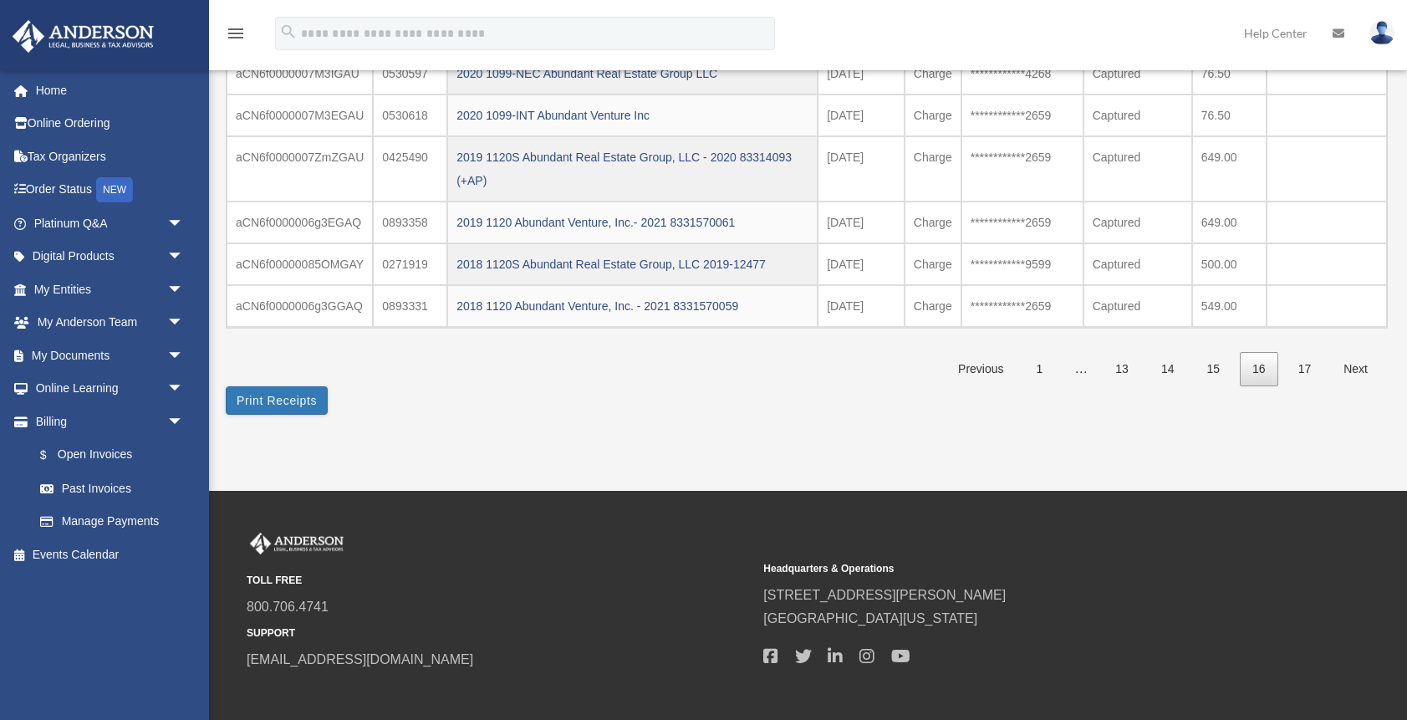
scroll to position [395, 0]
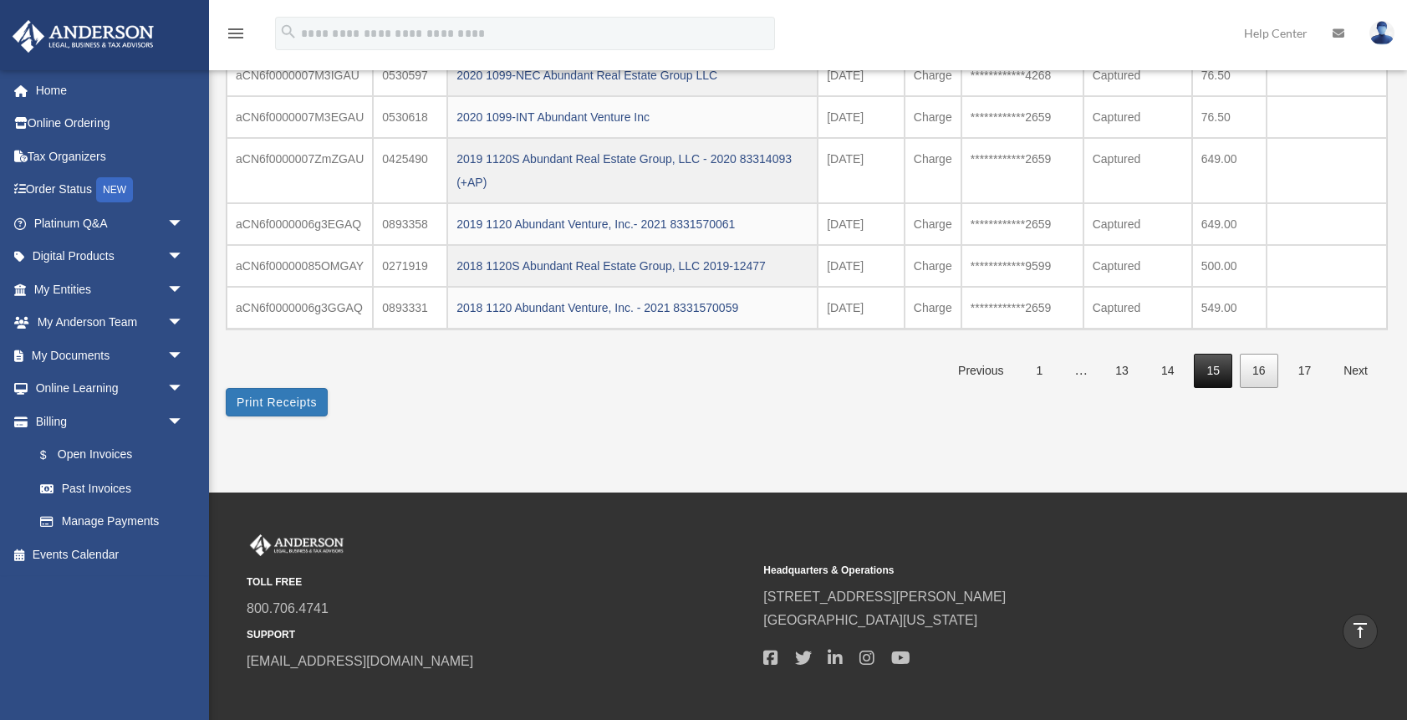
click at [1212, 365] on link "15" at bounding box center [1213, 371] width 38 height 34
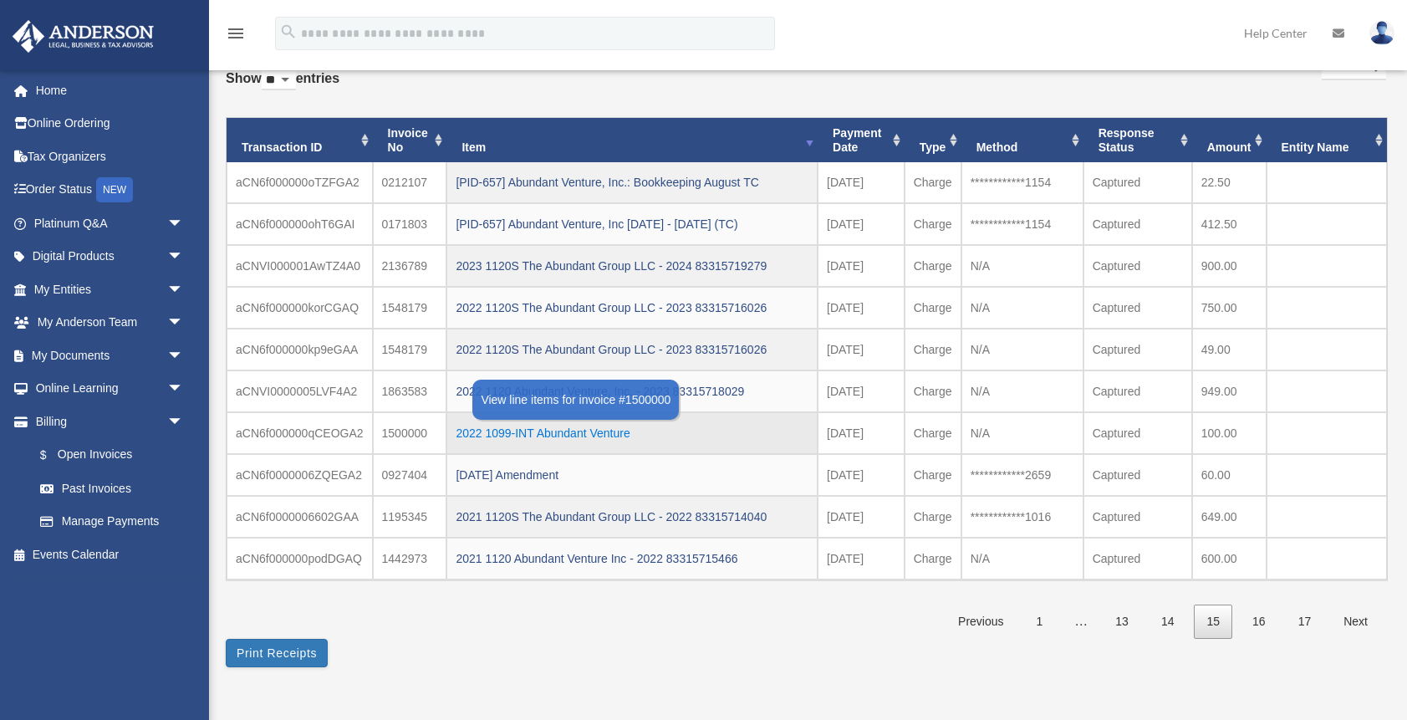
scroll to position [117, 0]
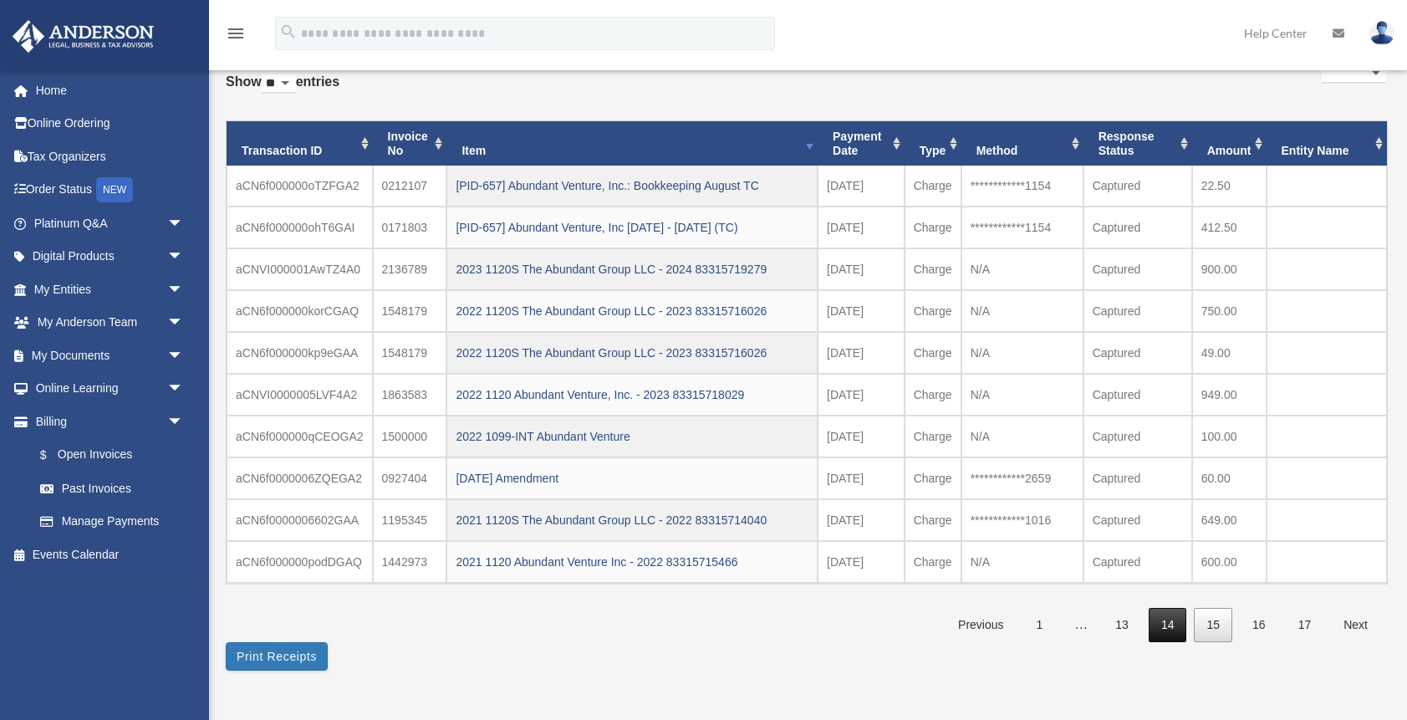
click at [1167, 624] on link "14" at bounding box center [1168, 625] width 38 height 34
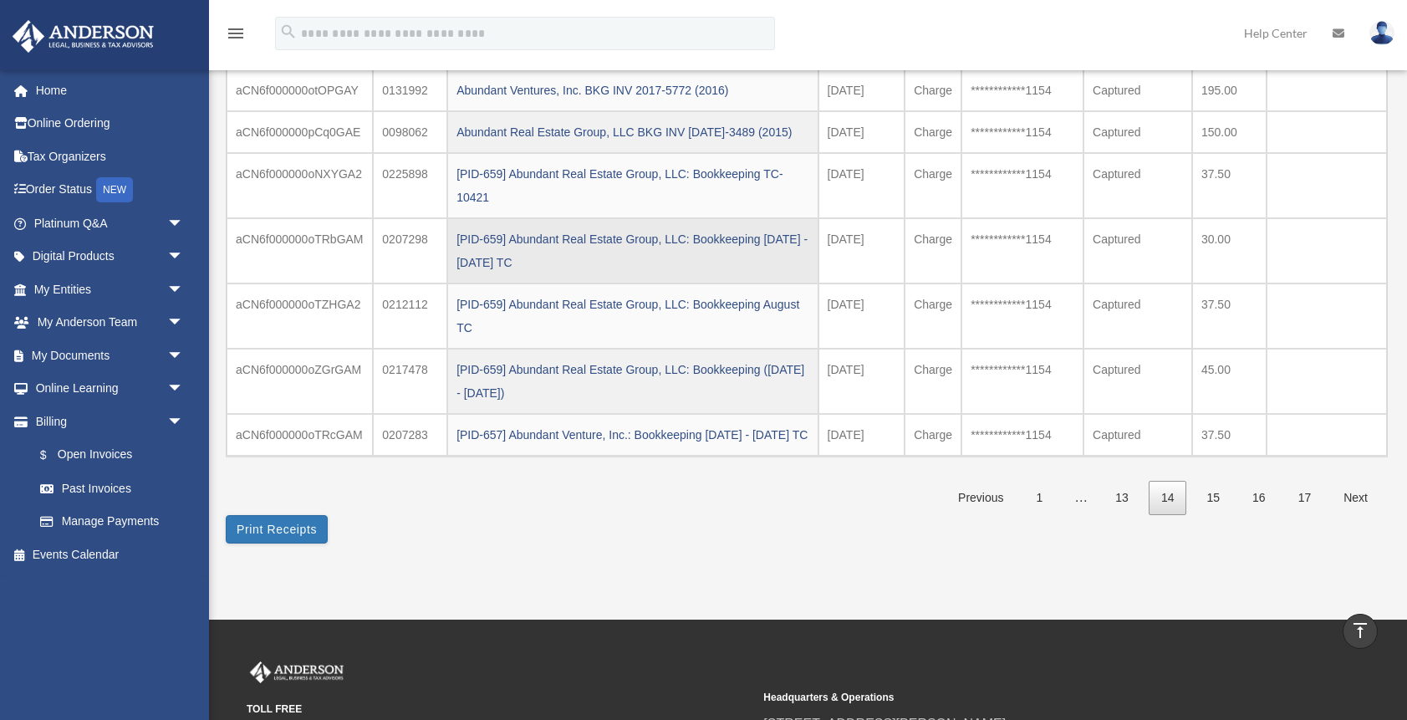
scroll to position [344, 0]
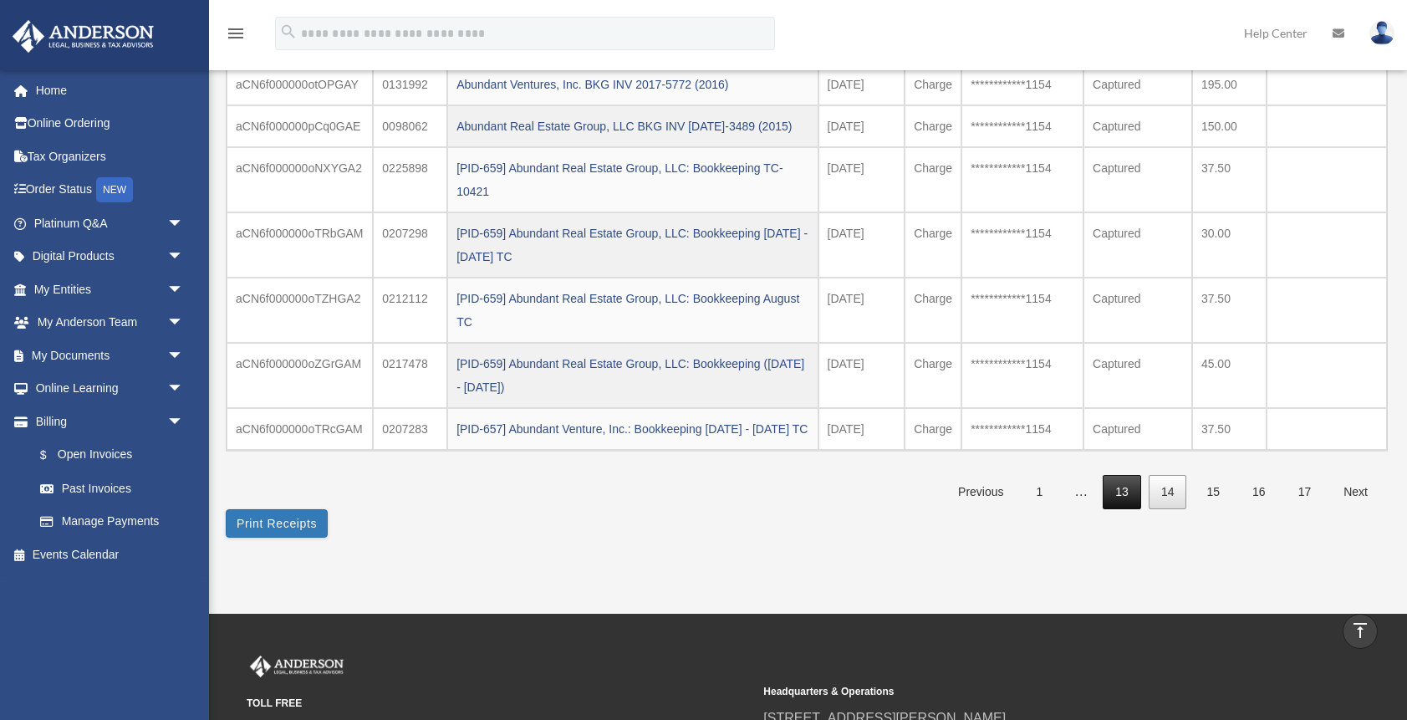
click at [1127, 509] on link "13" at bounding box center [1122, 492] width 38 height 34
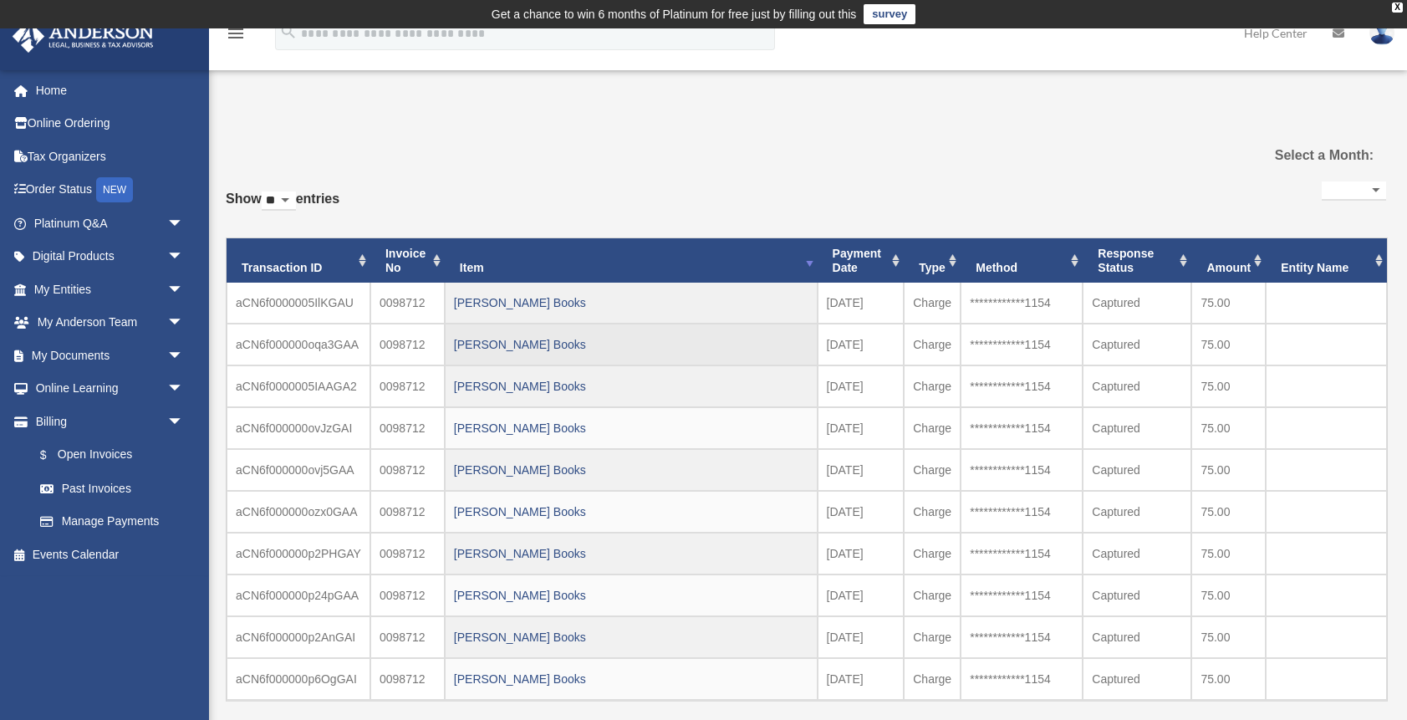
scroll to position [456, 0]
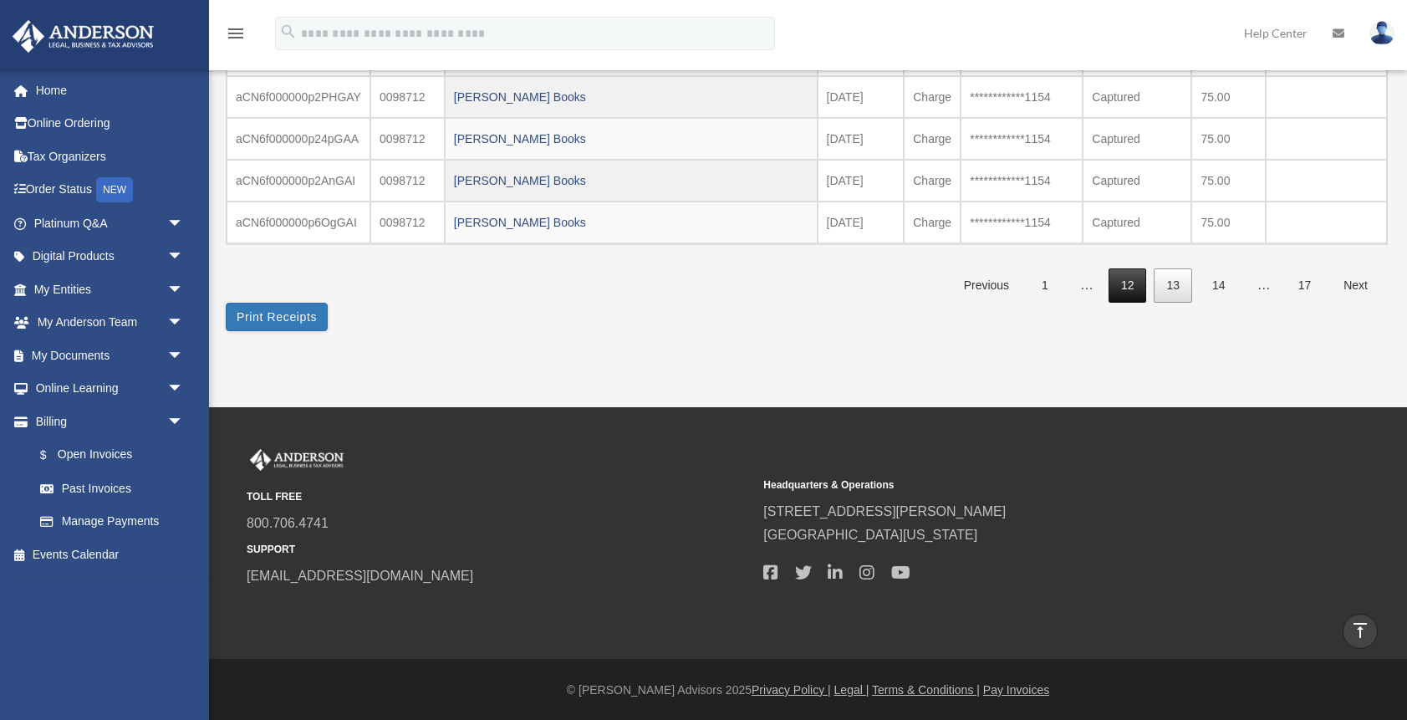
click at [1124, 283] on link "12" at bounding box center [1127, 285] width 38 height 34
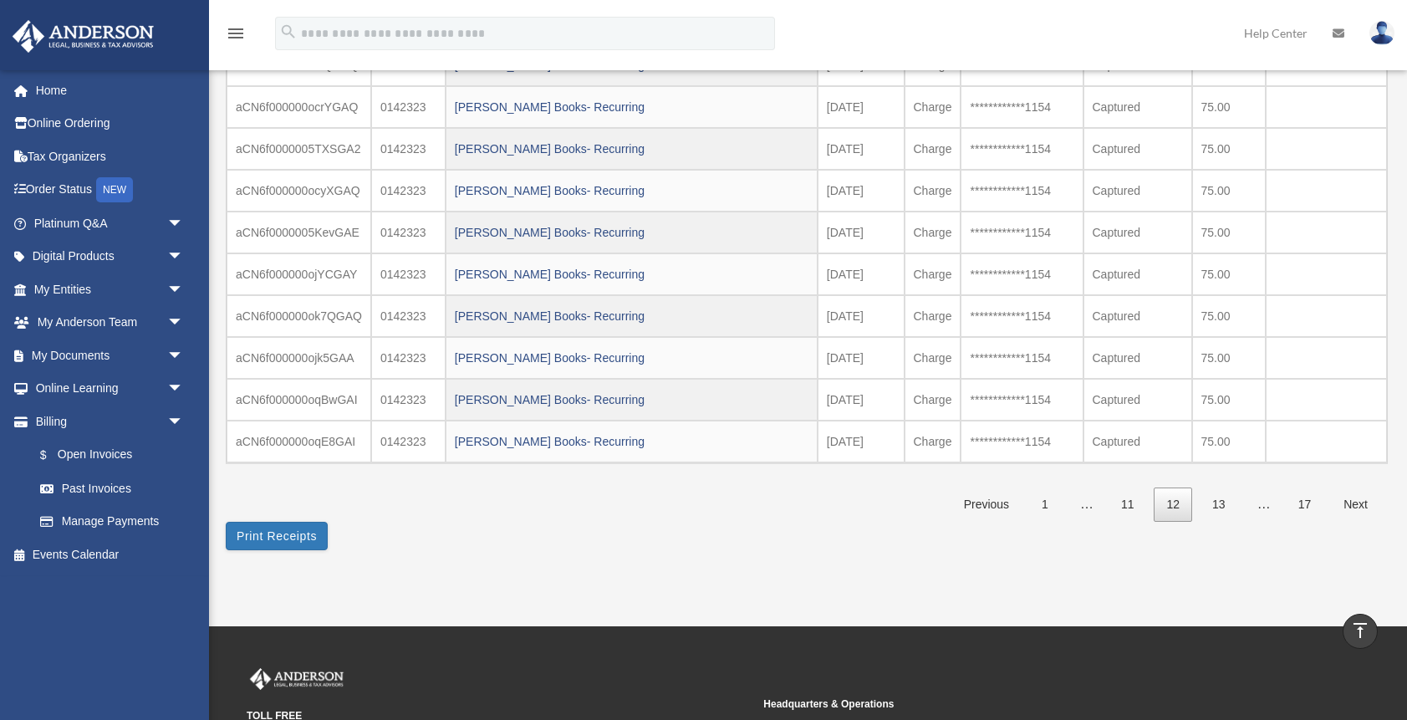
scroll to position [237, 0]
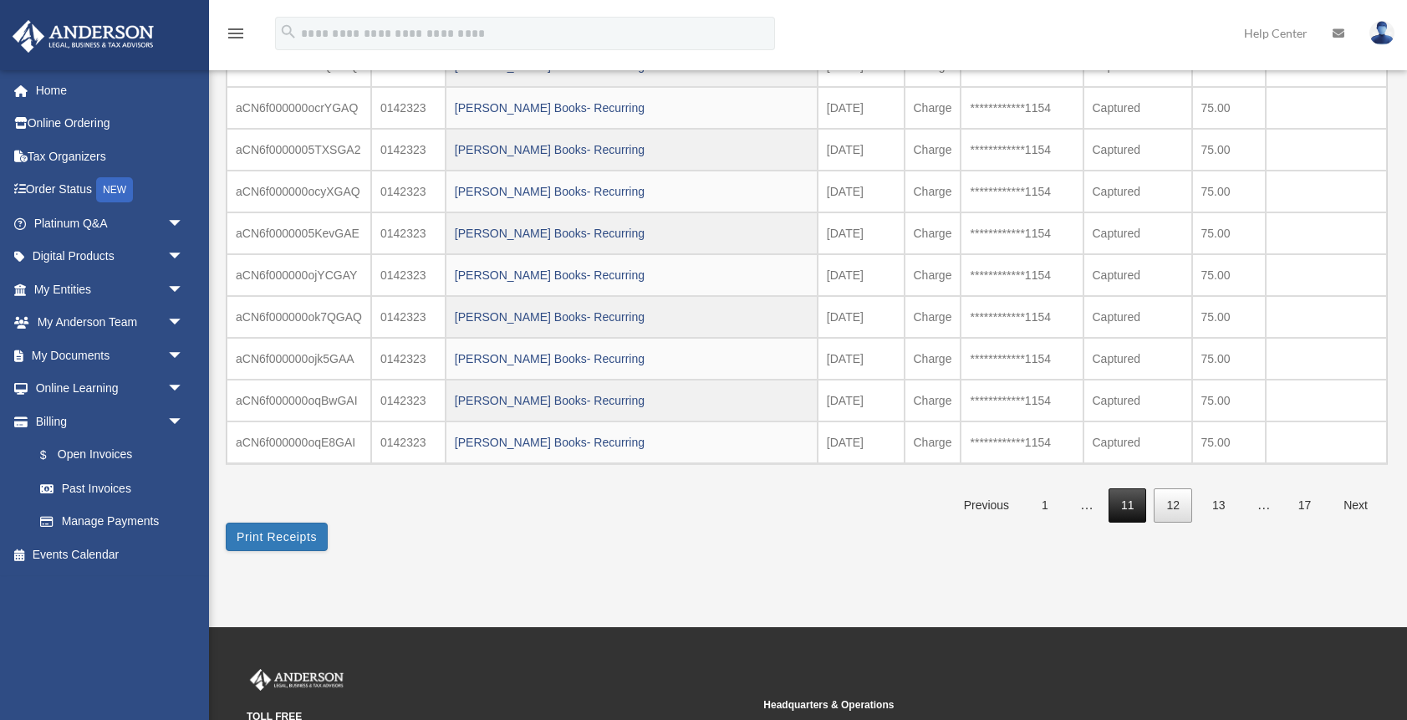
click at [1132, 509] on link "11" at bounding box center [1127, 505] width 38 height 34
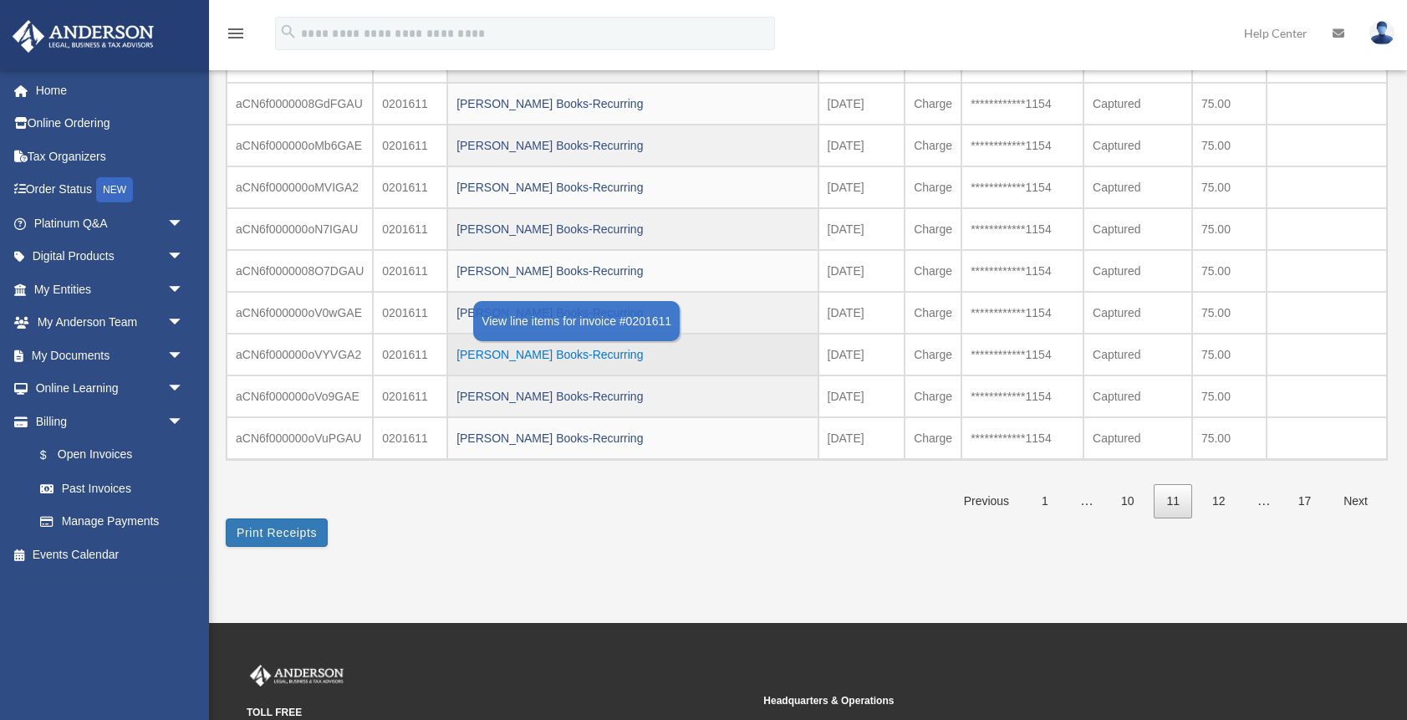
scroll to position [292, 0]
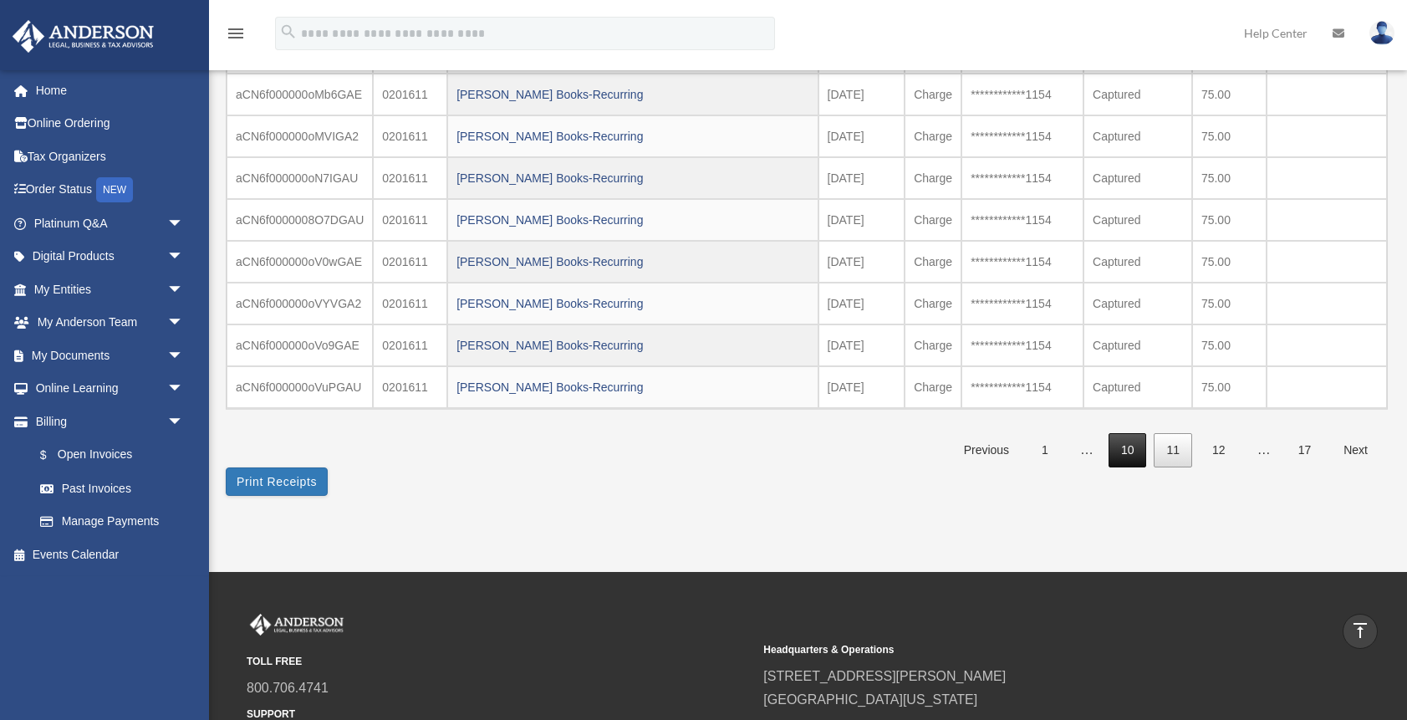
click at [1128, 446] on link "10" at bounding box center [1127, 450] width 38 height 34
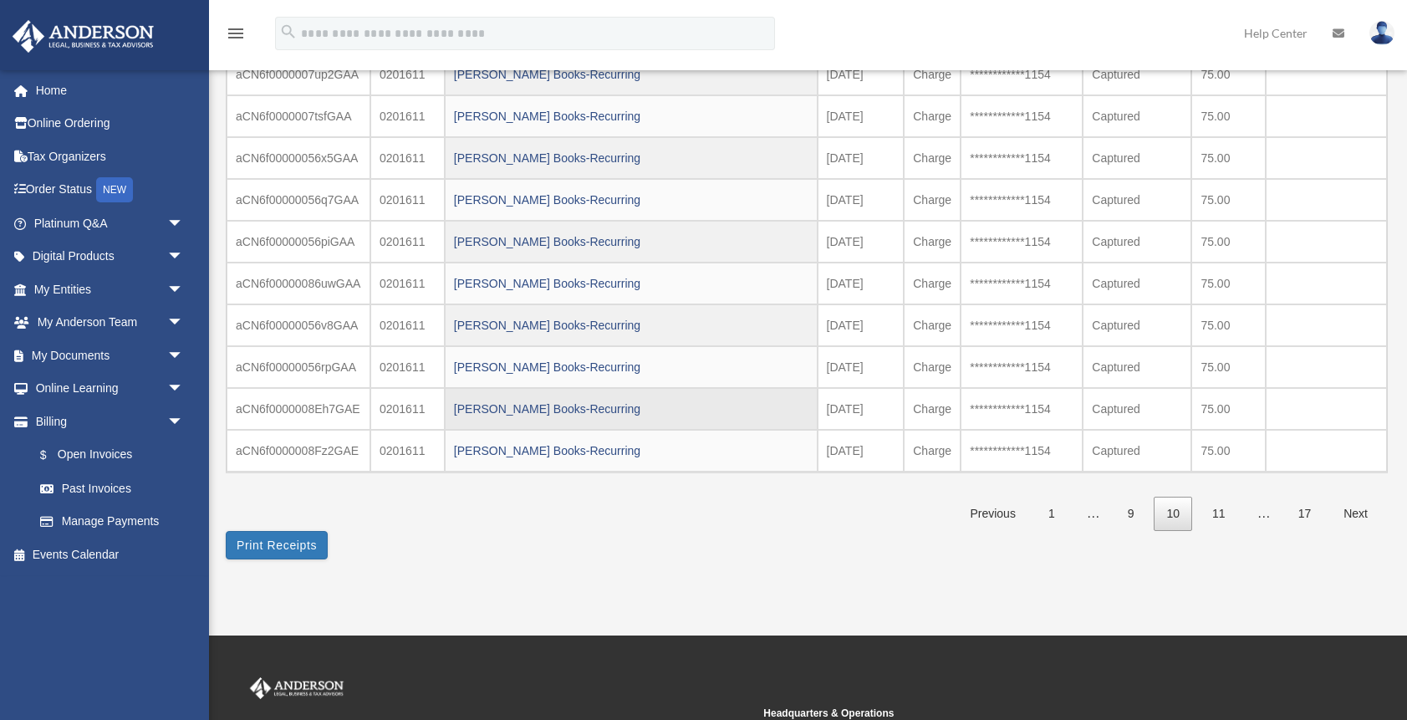
scroll to position [263, 0]
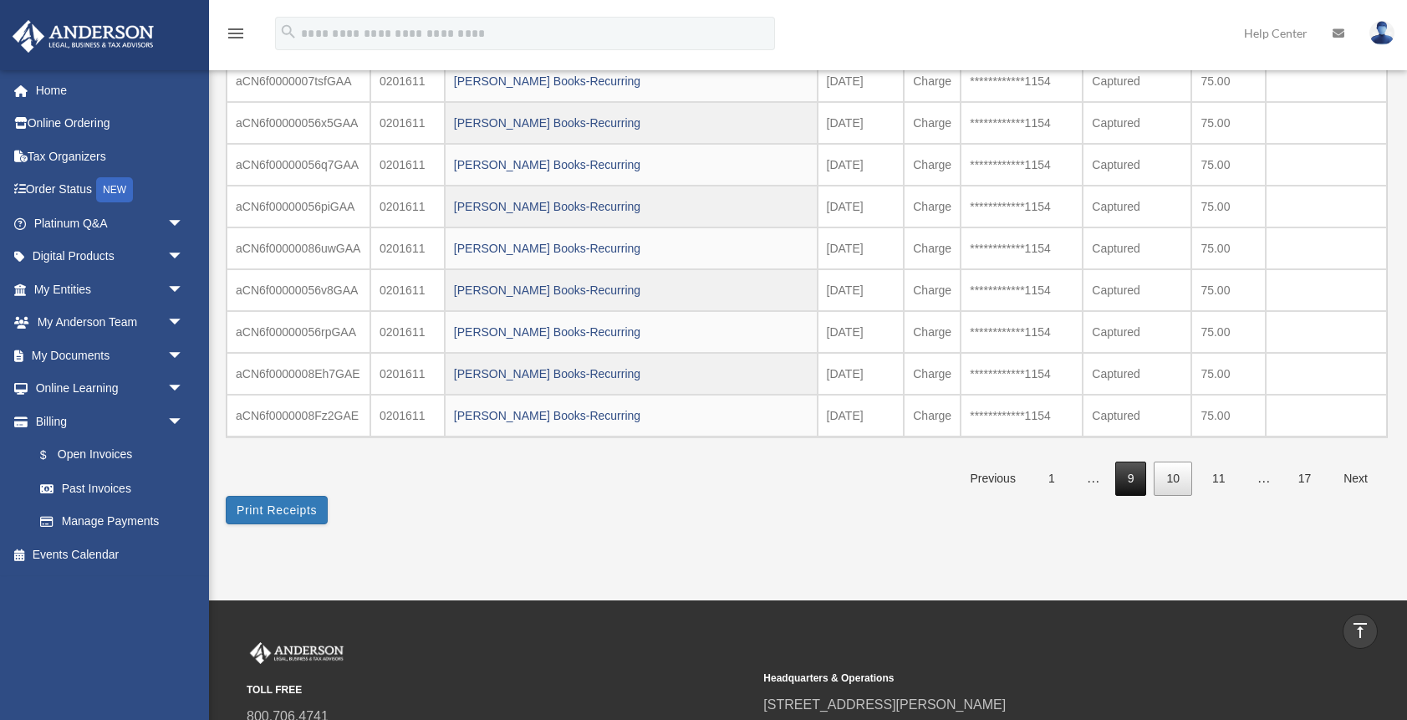
click at [1124, 475] on link "9" at bounding box center [1131, 478] width 32 height 34
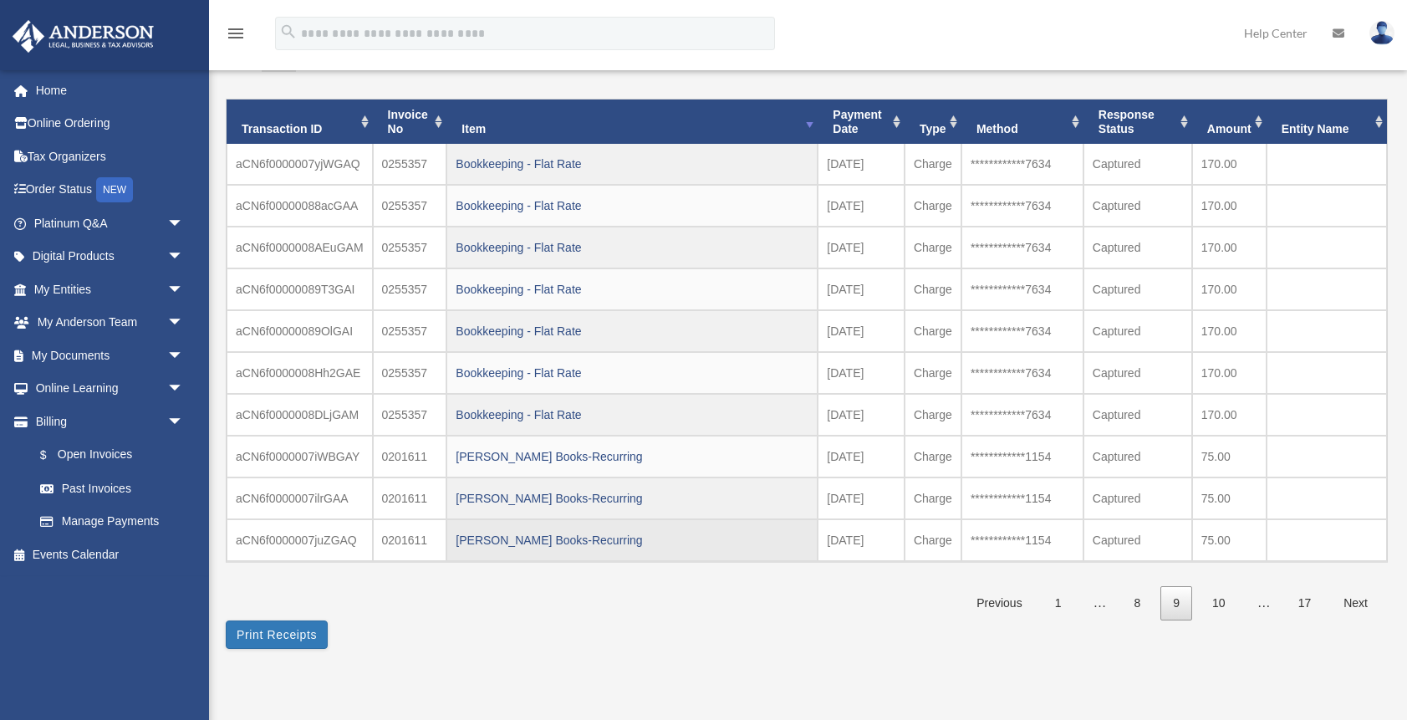
scroll to position [180, 0]
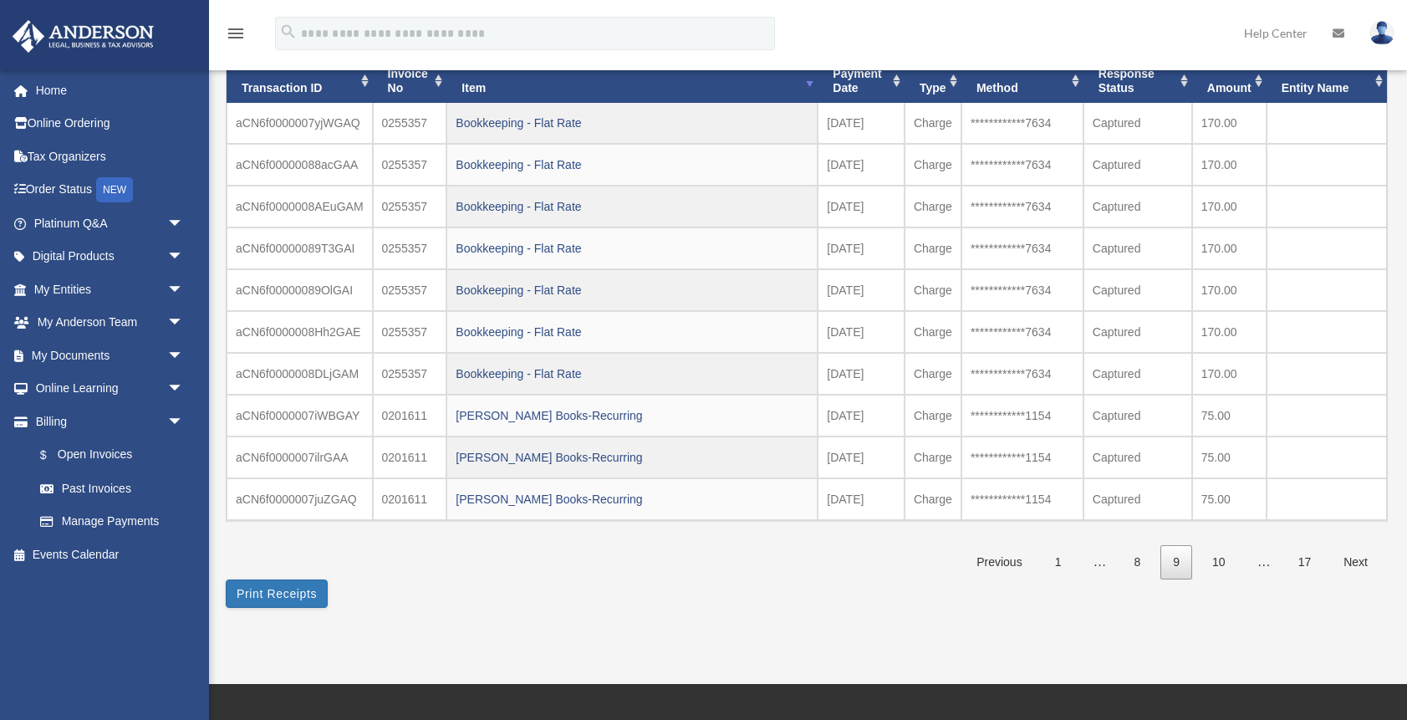
click at [1179, 563] on link "9" at bounding box center [1176, 562] width 32 height 34
click at [1133, 560] on link "8" at bounding box center [1137, 562] width 32 height 34
click at [1109, 562] on span "…" at bounding box center [1106, 561] width 40 height 14
click at [1140, 561] on link "7" at bounding box center [1144, 562] width 32 height 34
click at [1140, 561] on link "6" at bounding box center [1144, 562] width 32 height 34
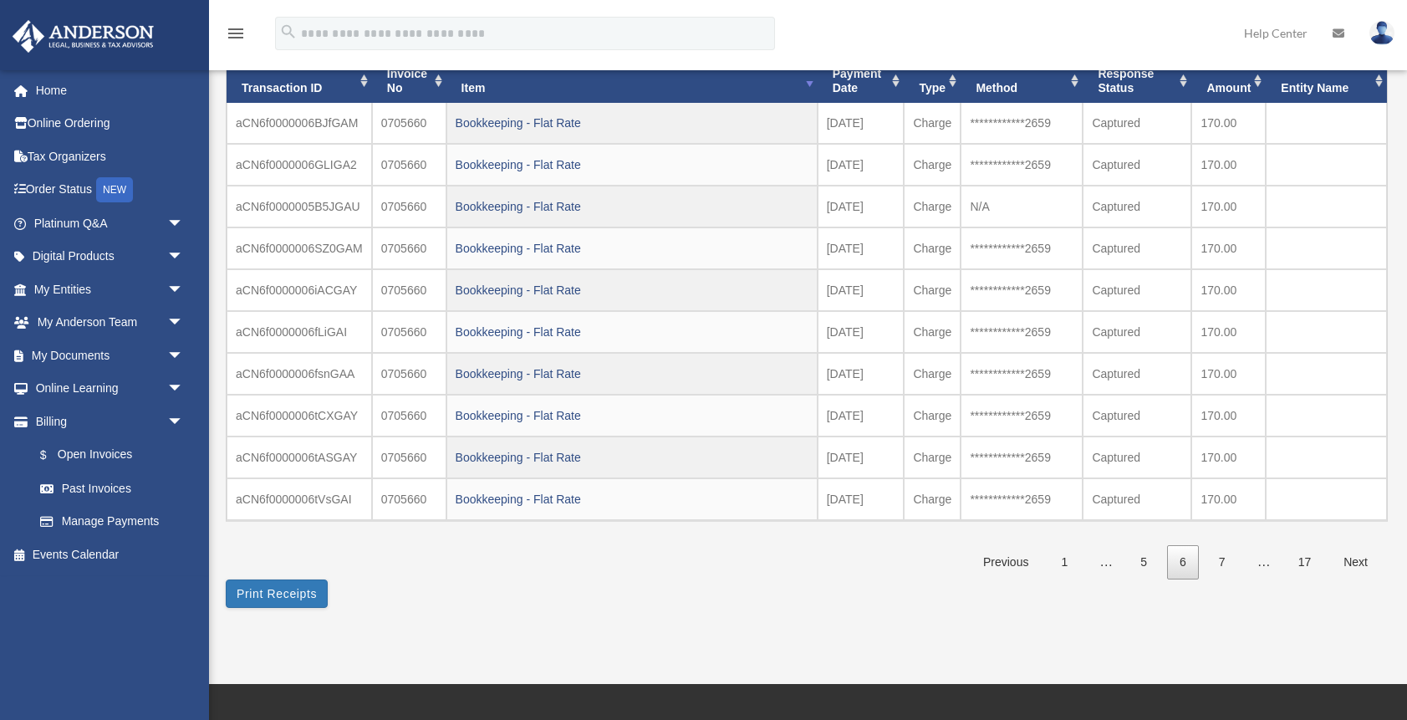
click at [1140, 561] on link "5" at bounding box center [1144, 562] width 32 height 34
click at [1140, 561] on link "4" at bounding box center [1144, 562] width 32 height 34
click at [1146, 557] on link "3" at bounding box center [1144, 562] width 32 height 34
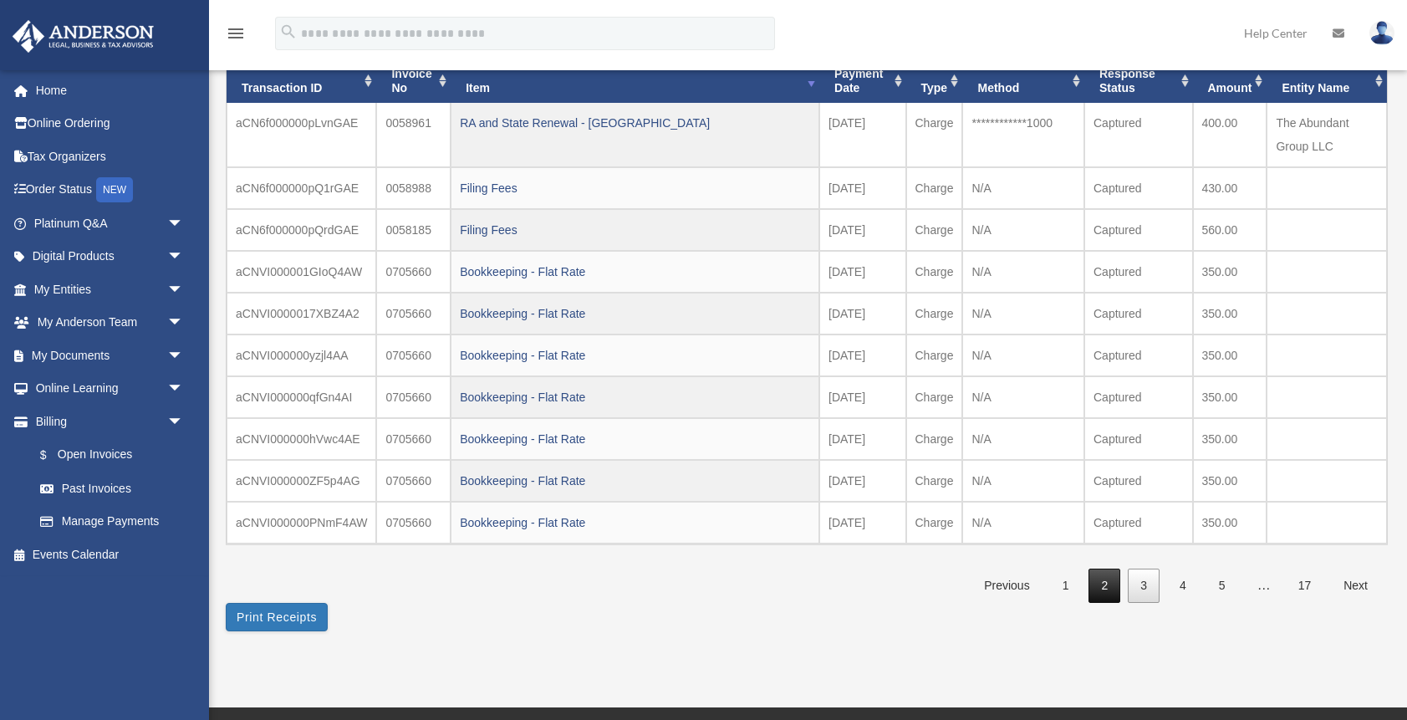
click at [1111, 580] on link "2" at bounding box center [1104, 585] width 32 height 34
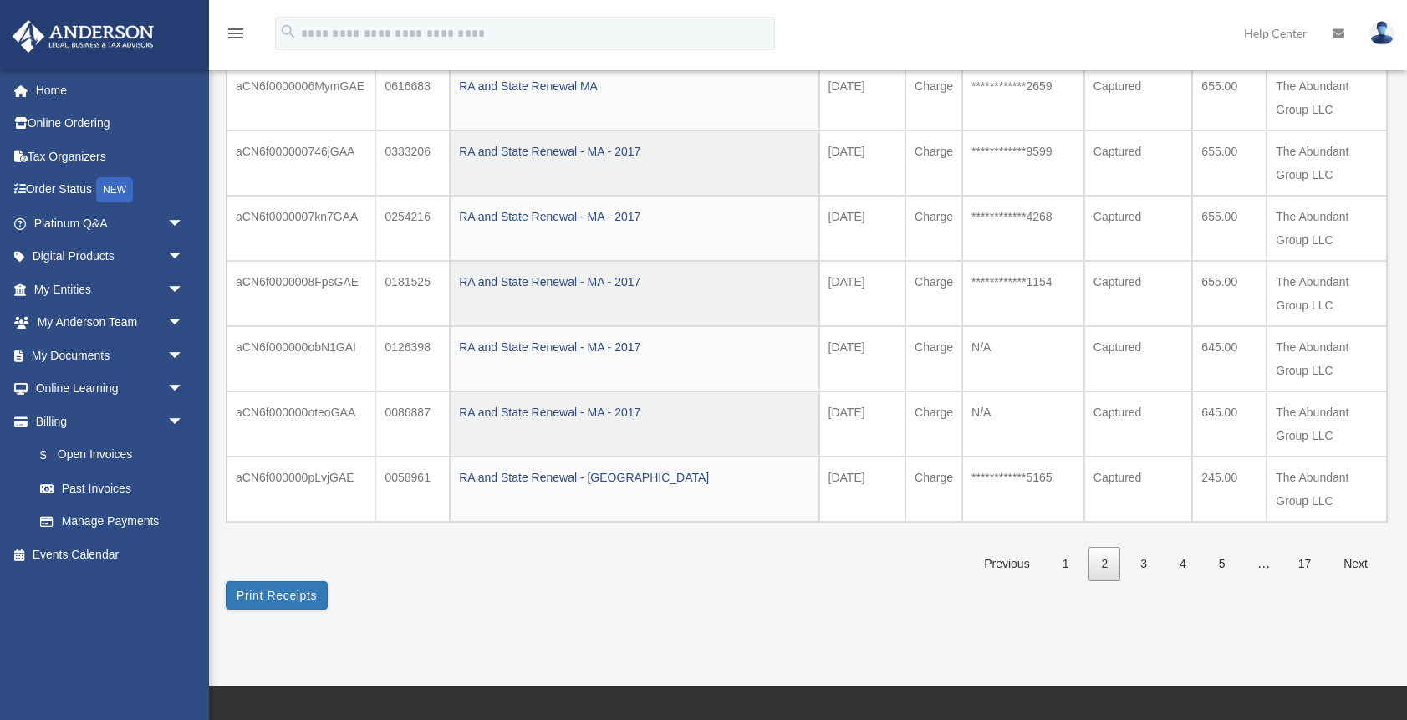
scroll to position [413, 0]
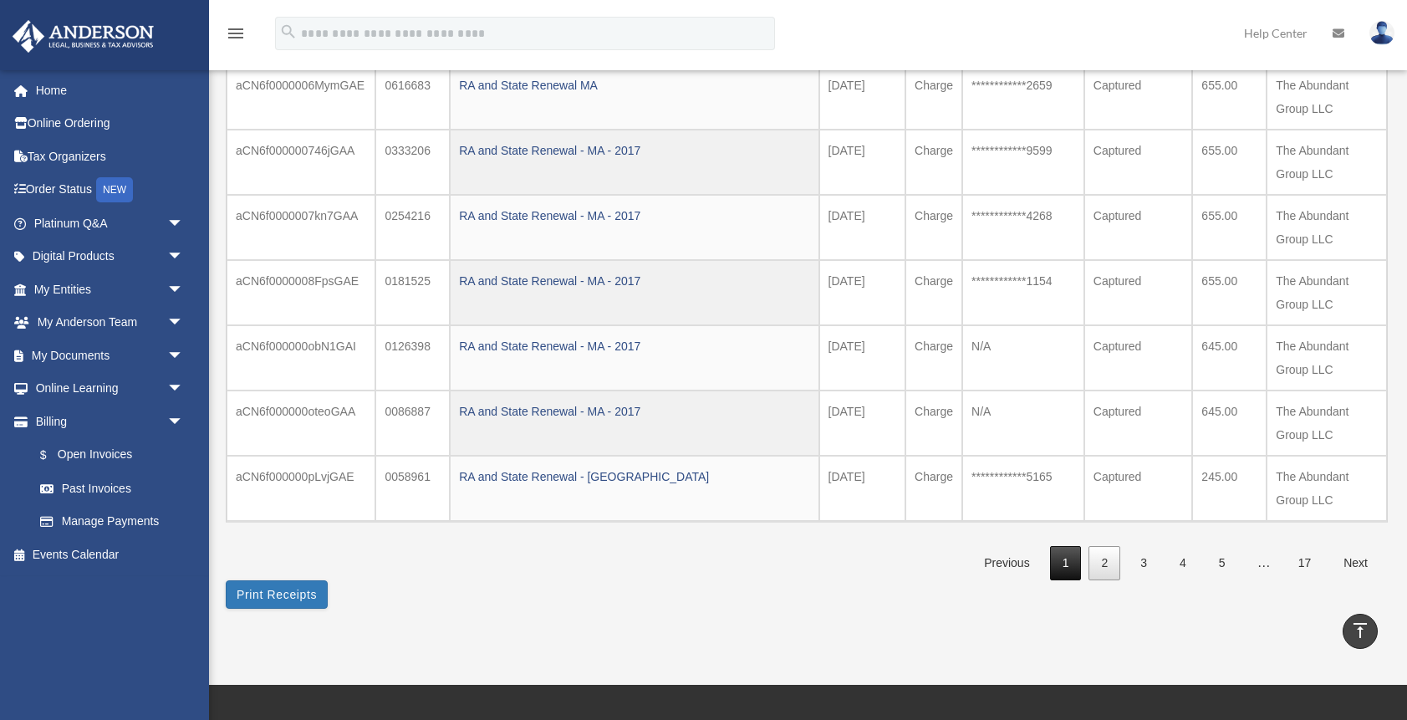
click at [1067, 559] on link "1" at bounding box center [1066, 563] width 32 height 34
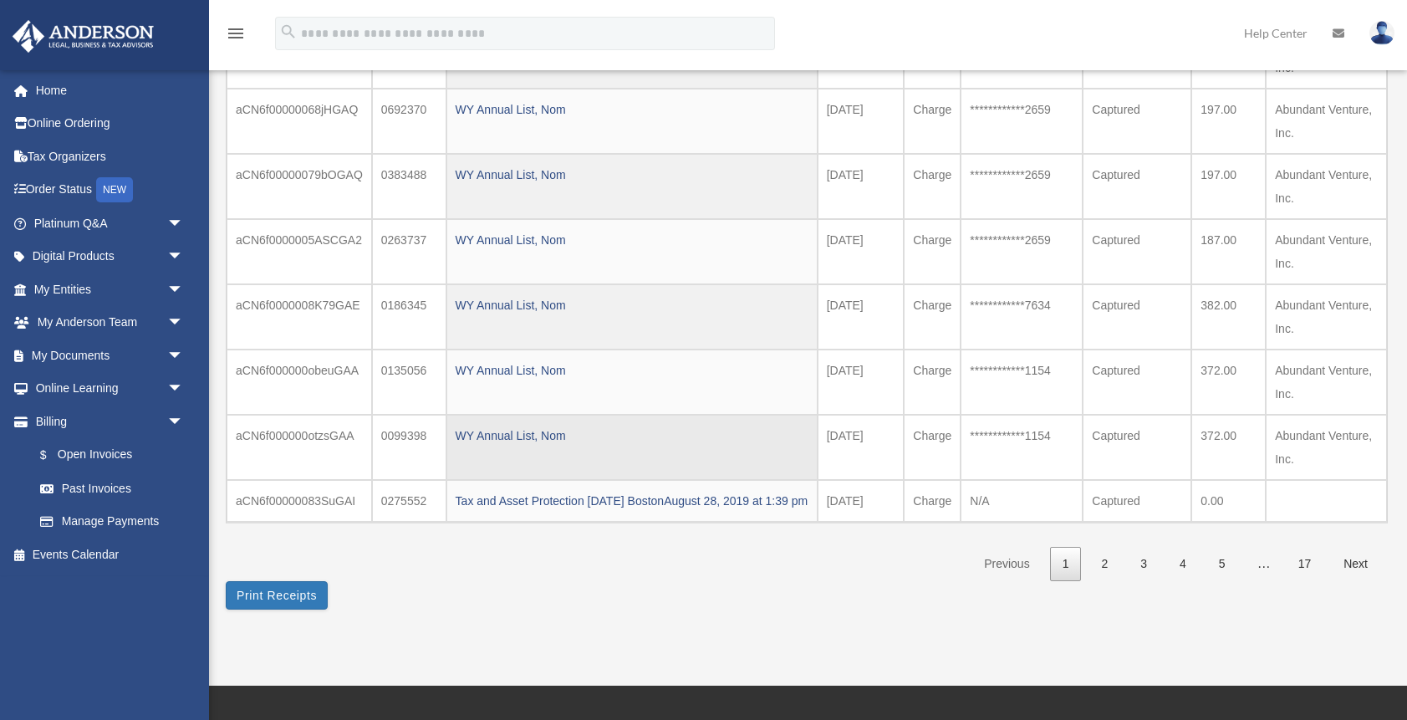
scroll to position [387, 0]
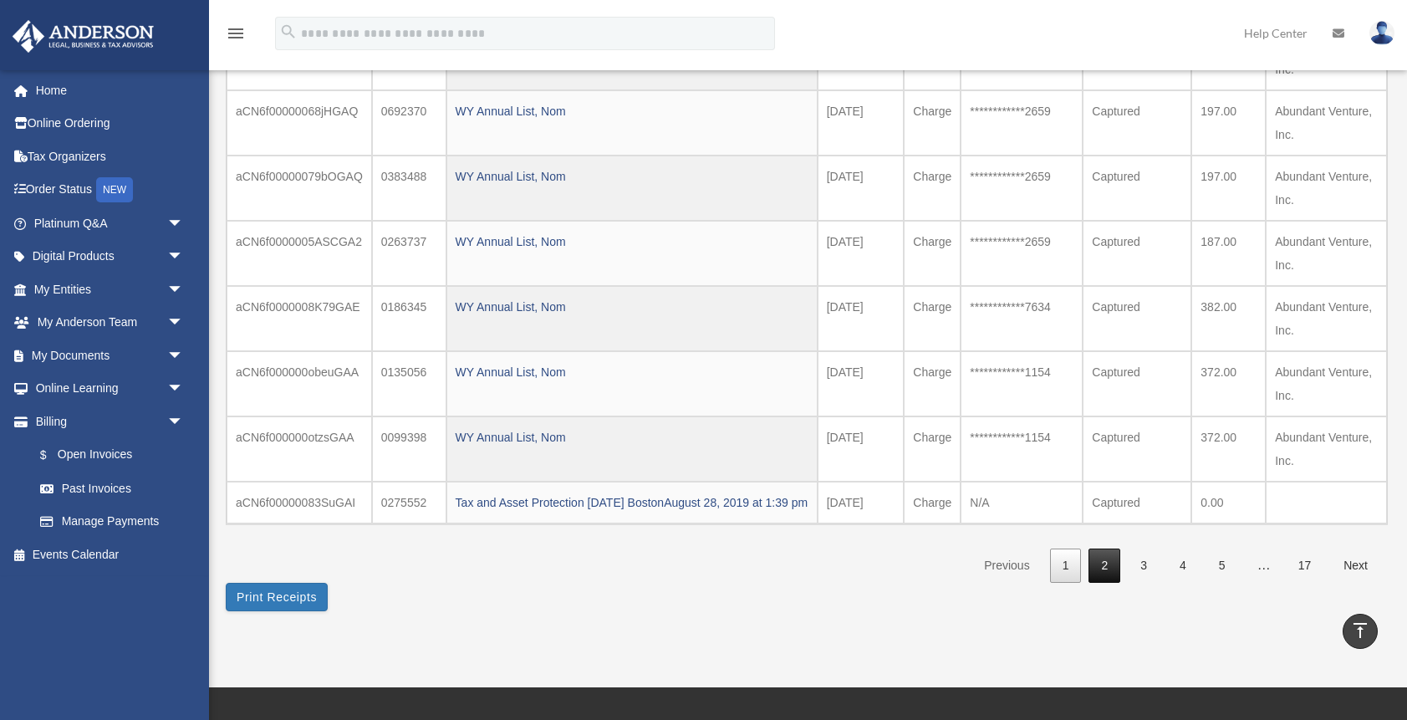
click at [1104, 583] on link "2" at bounding box center [1104, 565] width 32 height 34
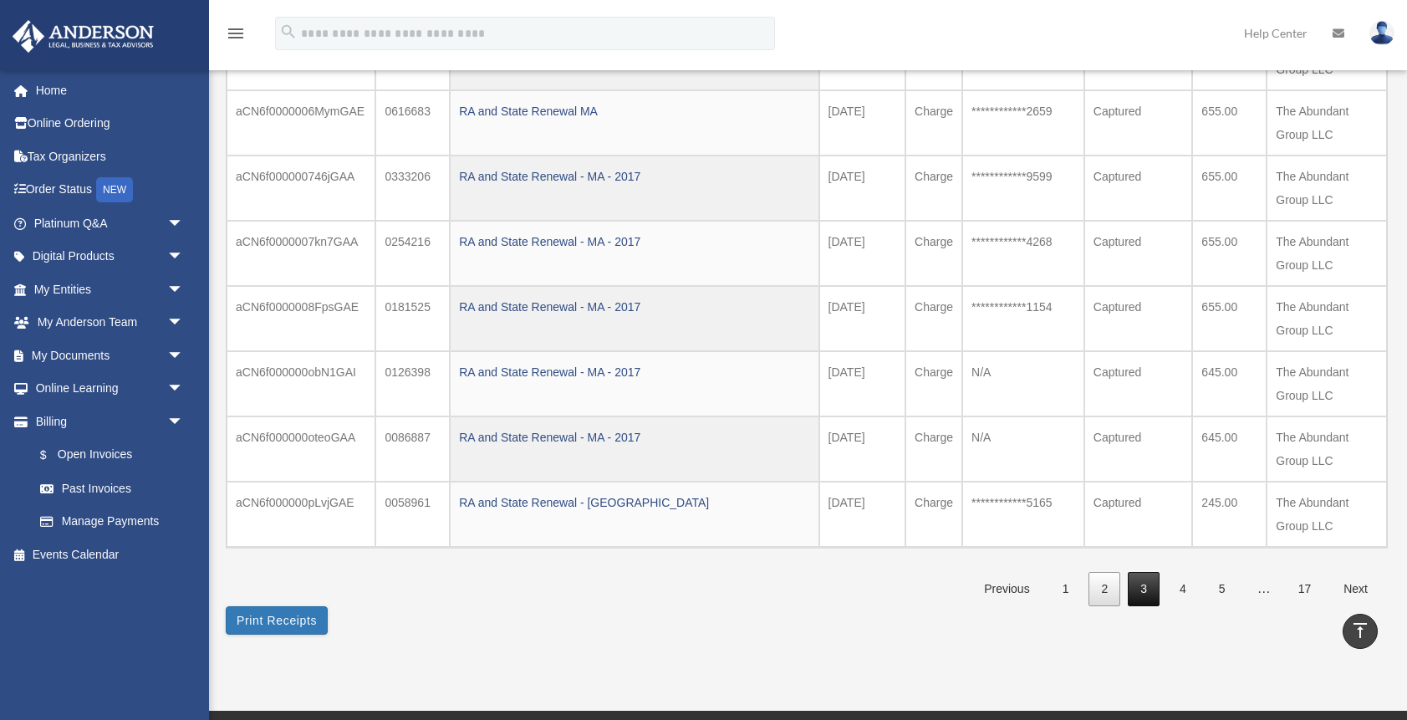
click at [1145, 593] on link "3" at bounding box center [1144, 589] width 32 height 34
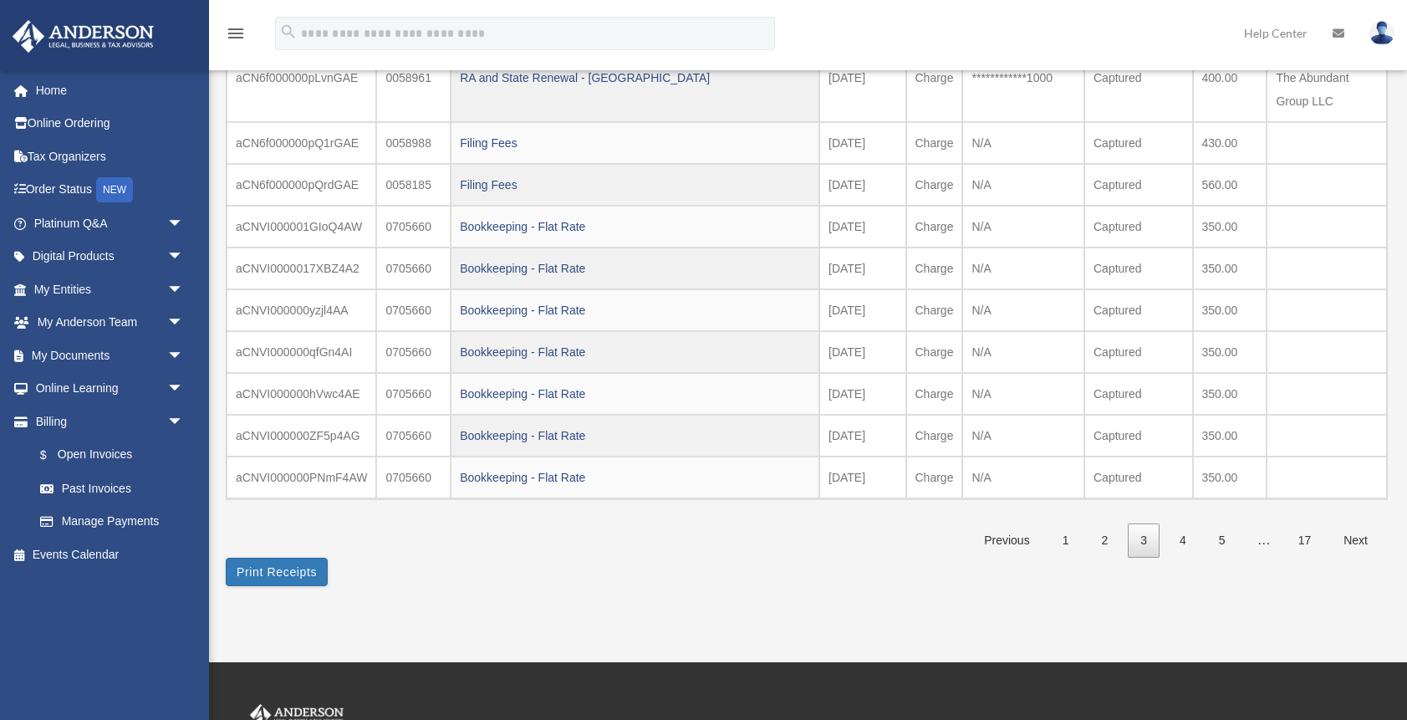
scroll to position [468, 0]
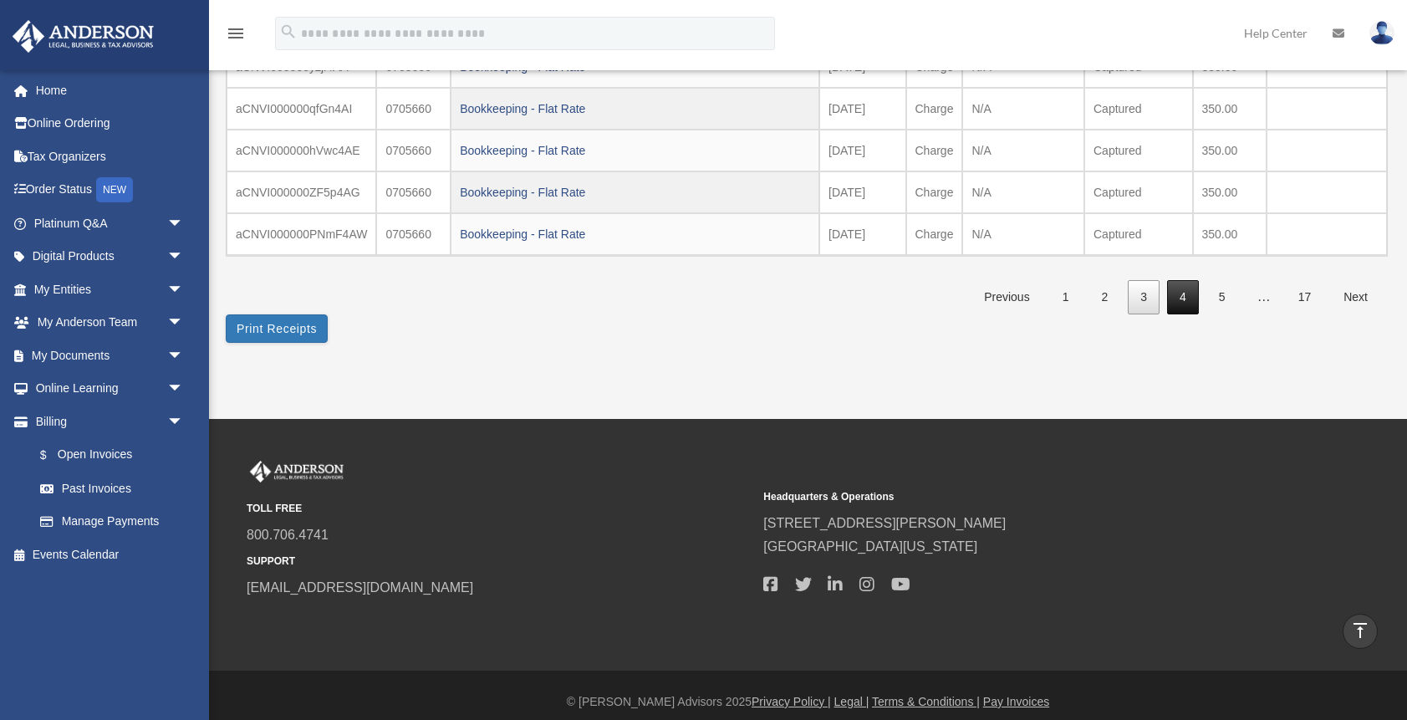
click at [1185, 296] on link "4" at bounding box center [1183, 297] width 32 height 34
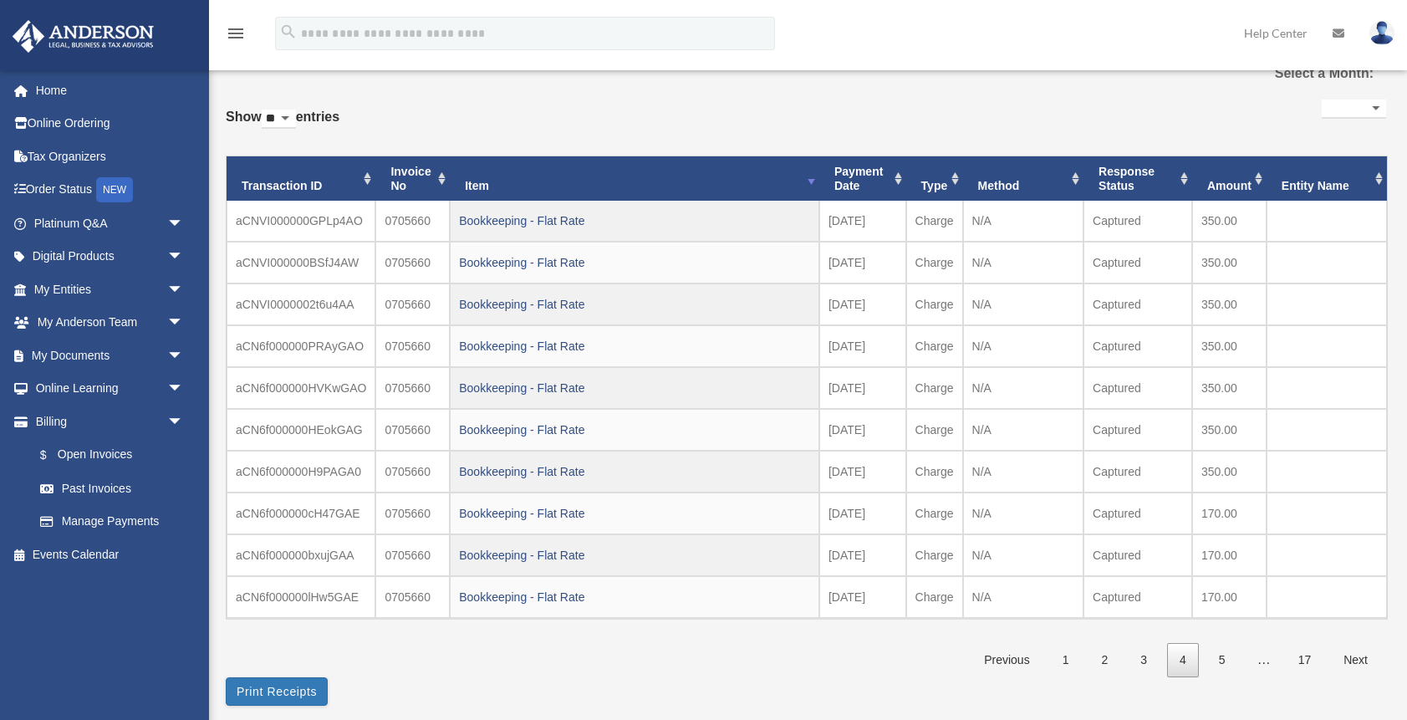
scroll to position [83, 0]
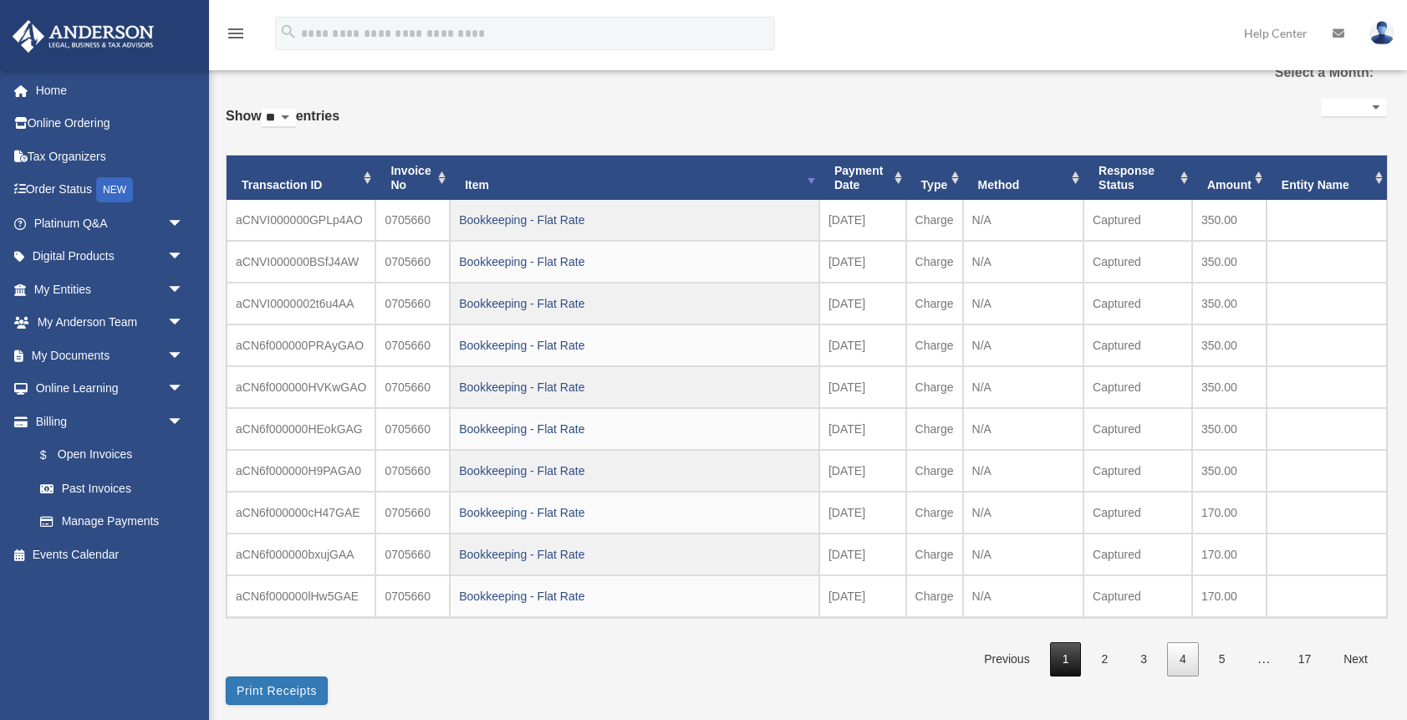
click at [1071, 651] on link "1" at bounding box center [1066, 659] width 32 height 34
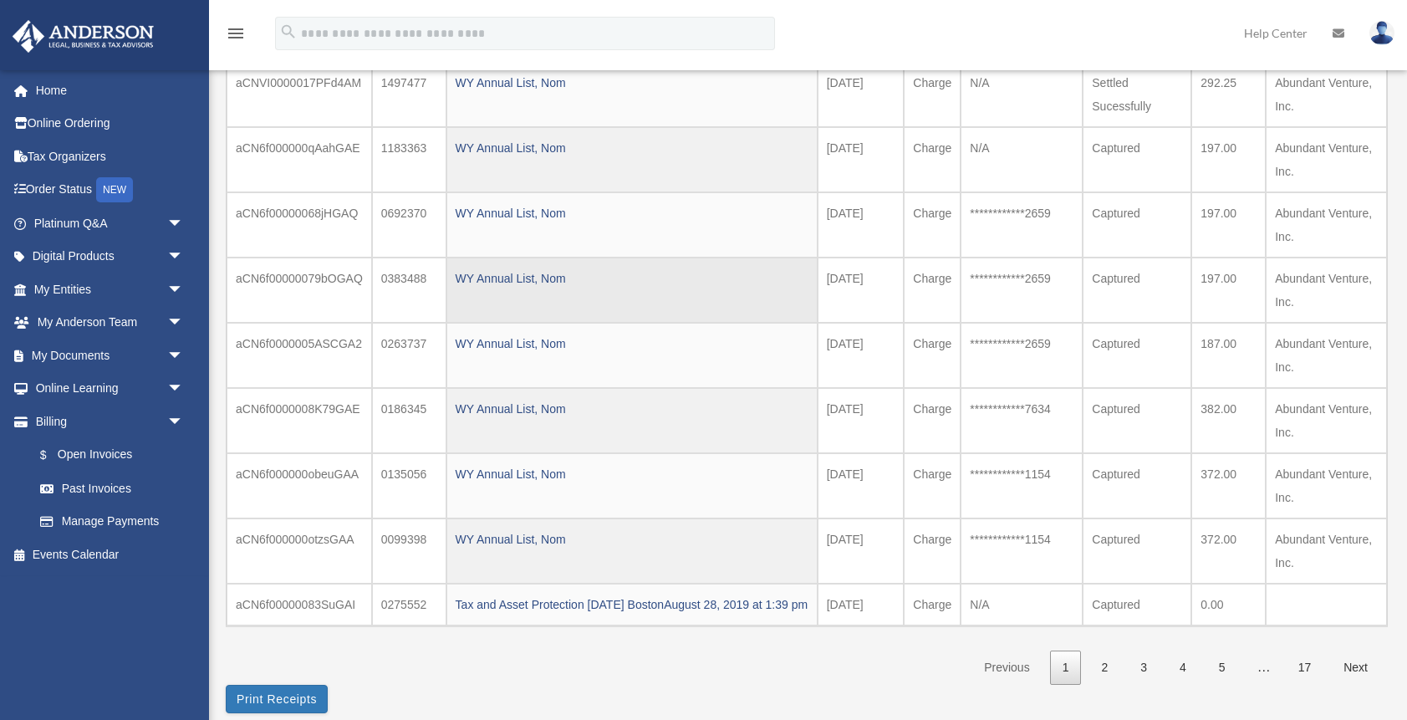
scroll to position [0, 0]
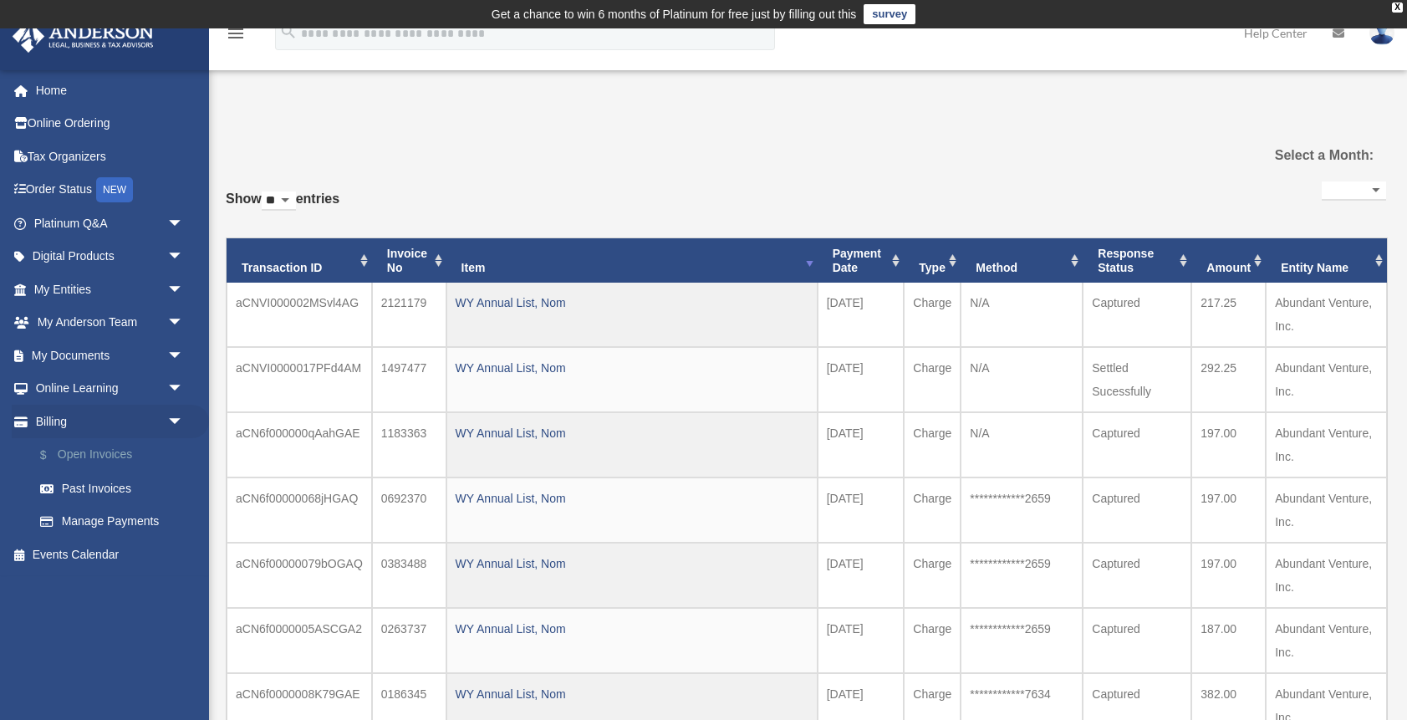
click at [118, 458] on link "$ Open Invoices" at bounding box center [116, 455] width 186 height 34
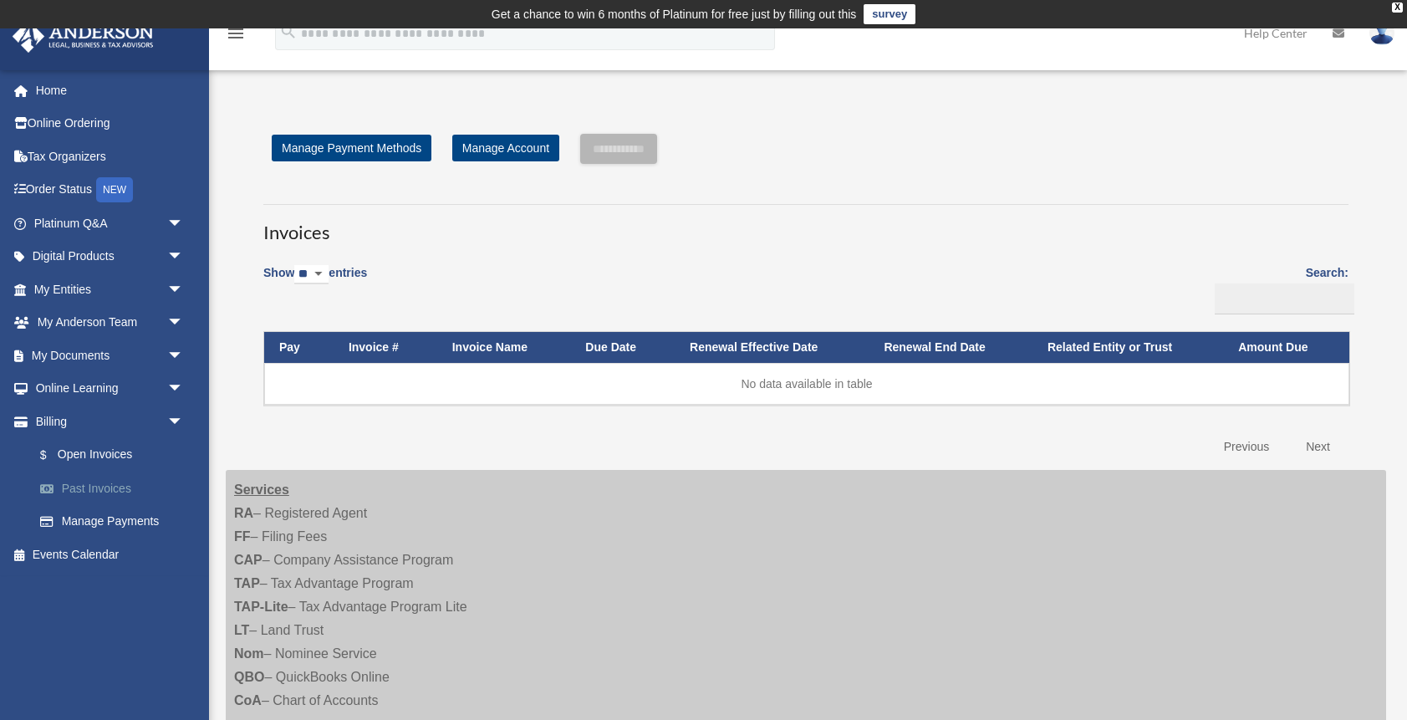
click at [115, 483] on link "Past Invoices" at bounding box center [116, 487] width 186 height 33
